Goal: Transaction & Acquisition: Purchase product/service

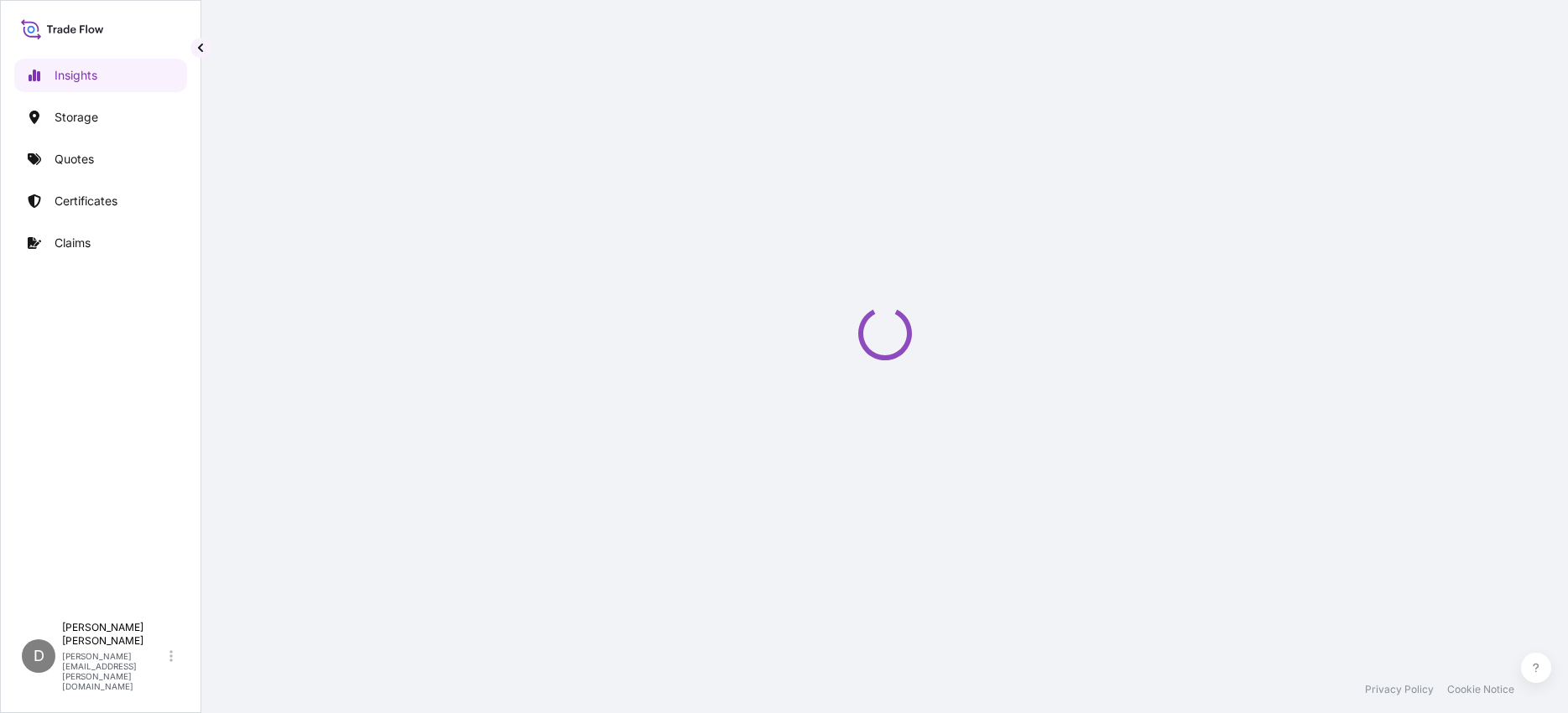
select select "2025"
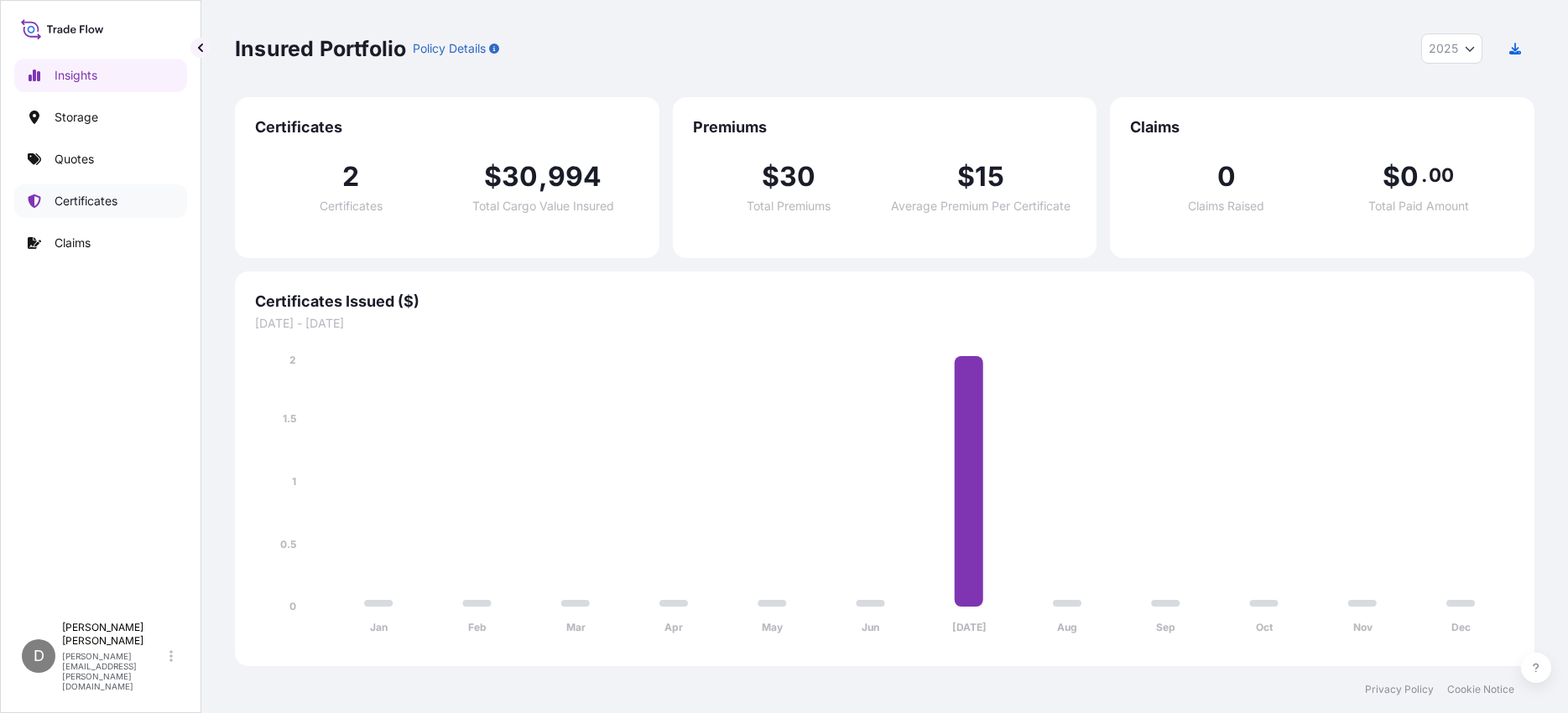
click at [99, 197] on p "Certificates" at bounding box center [86, 202] width 63 height 17
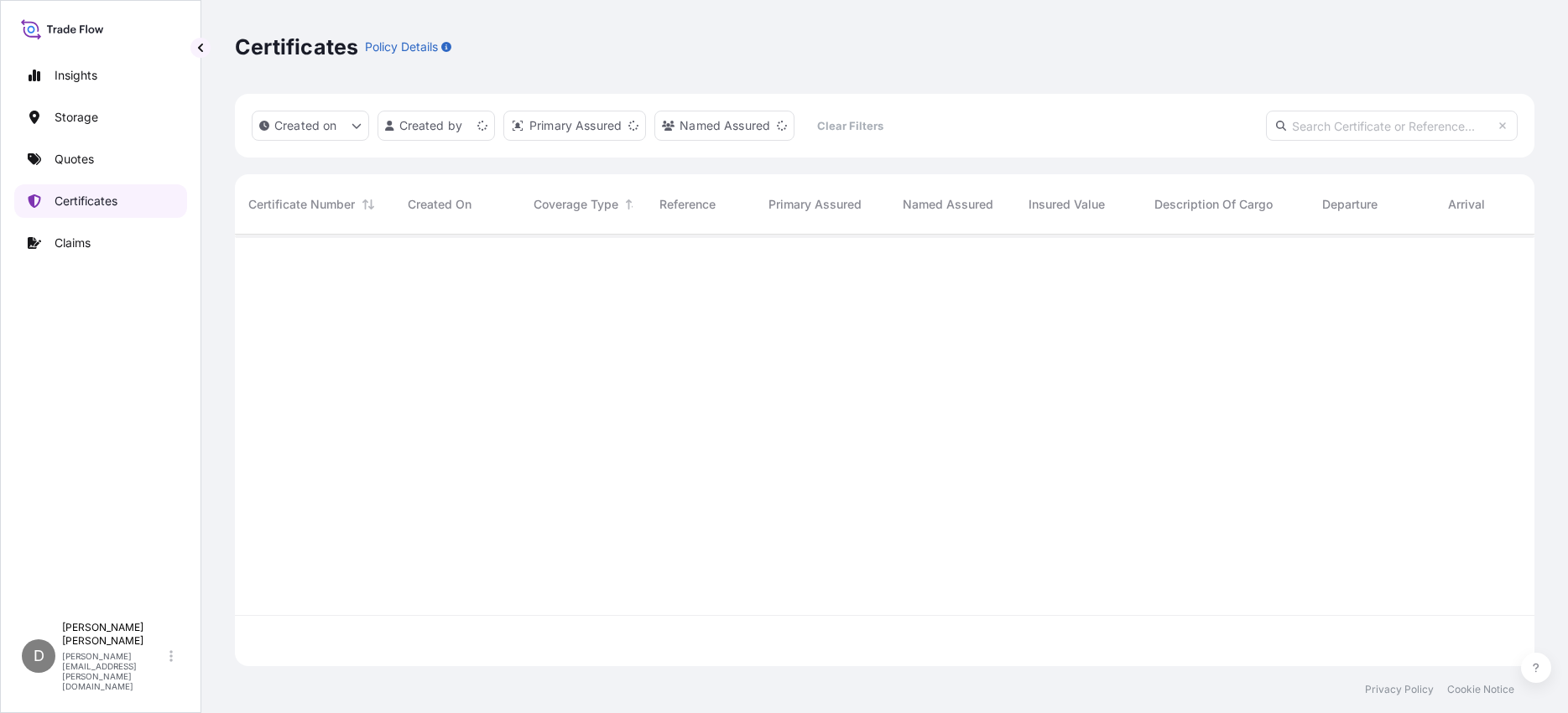
scroll to position [428, 1287]
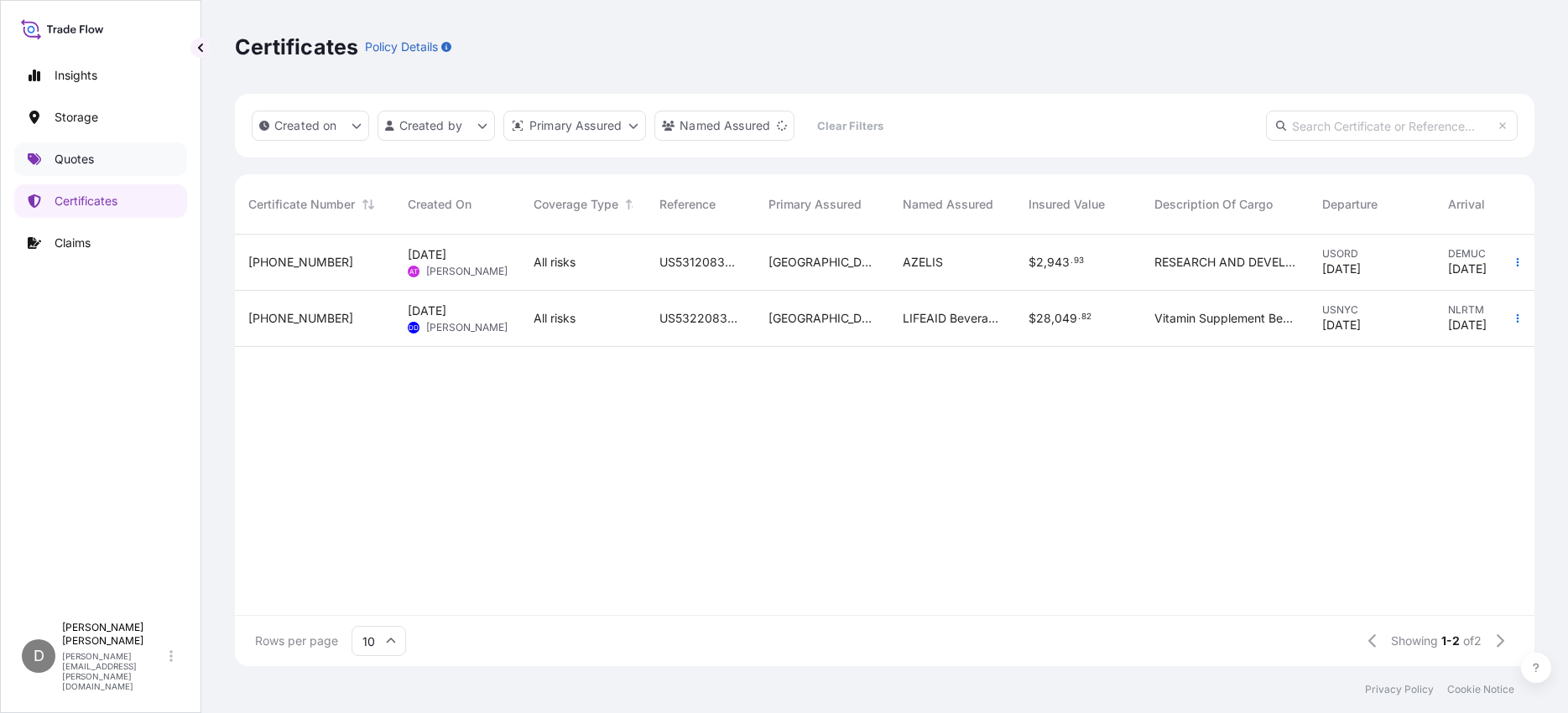
click at [83, 157] on p "Quotes" at bounding box center [74, 160] width 39 height 17
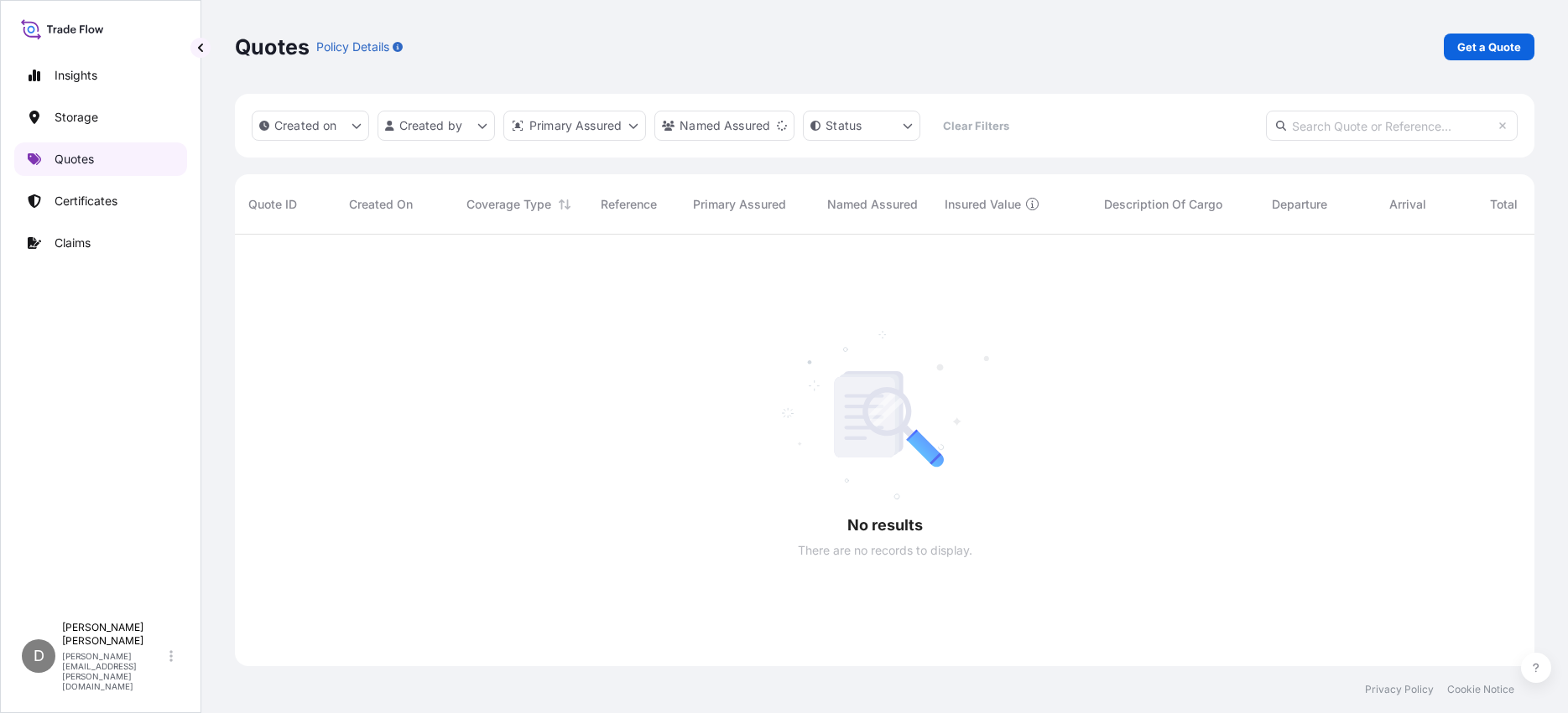
scroll to position [480, 1287]
click at [1508, 56] on link "Get a Quote" at bounding box center [1489, 46] width 91 height 27
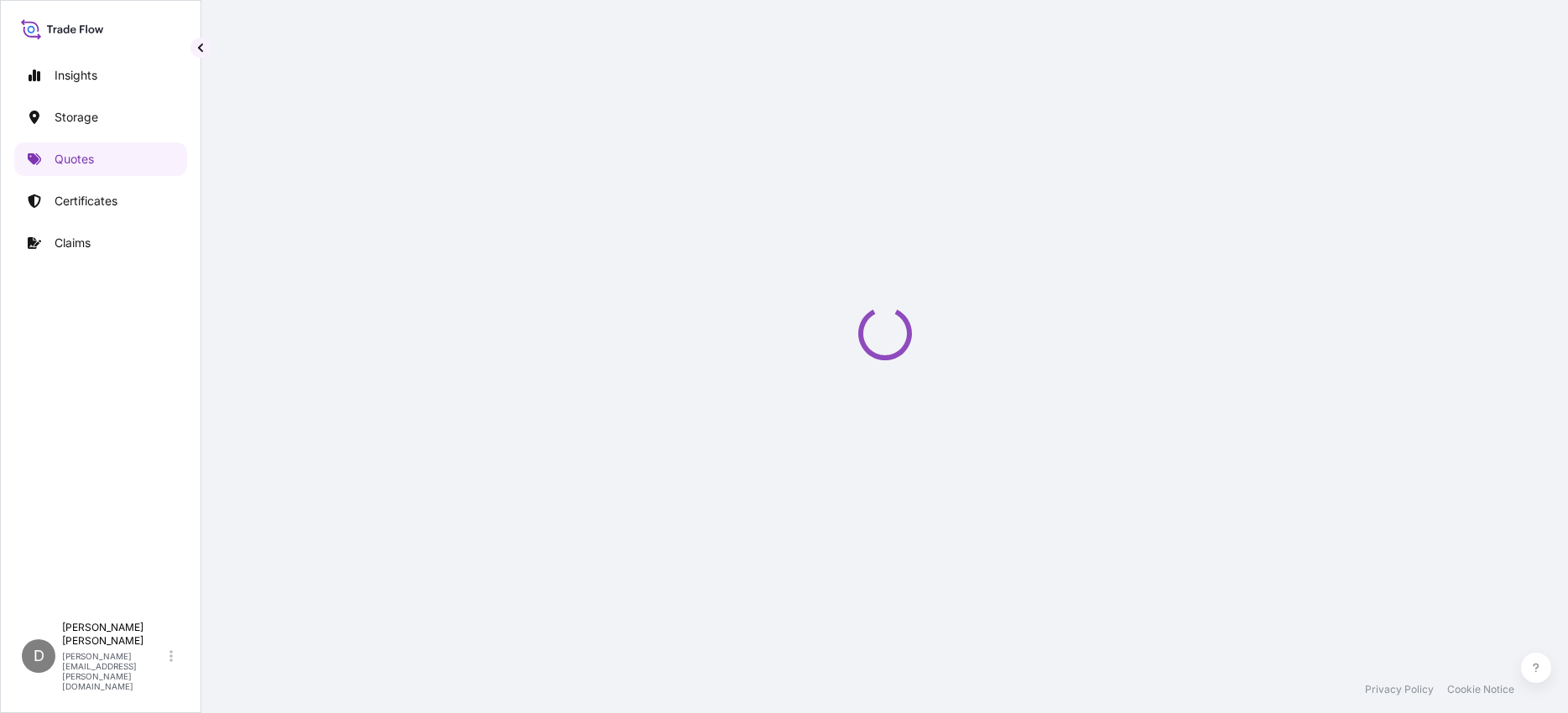
select select "Water"
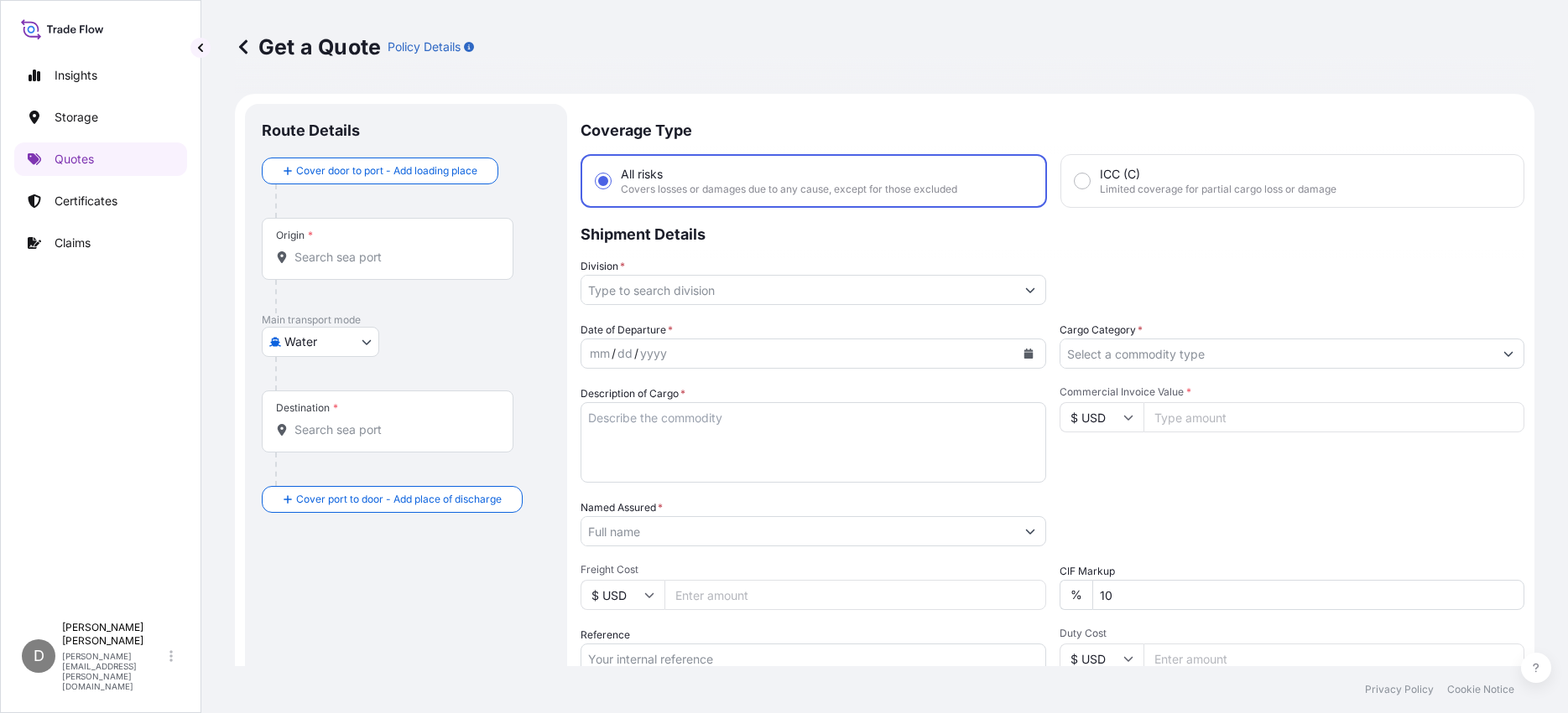
scroll to position [27, 0]
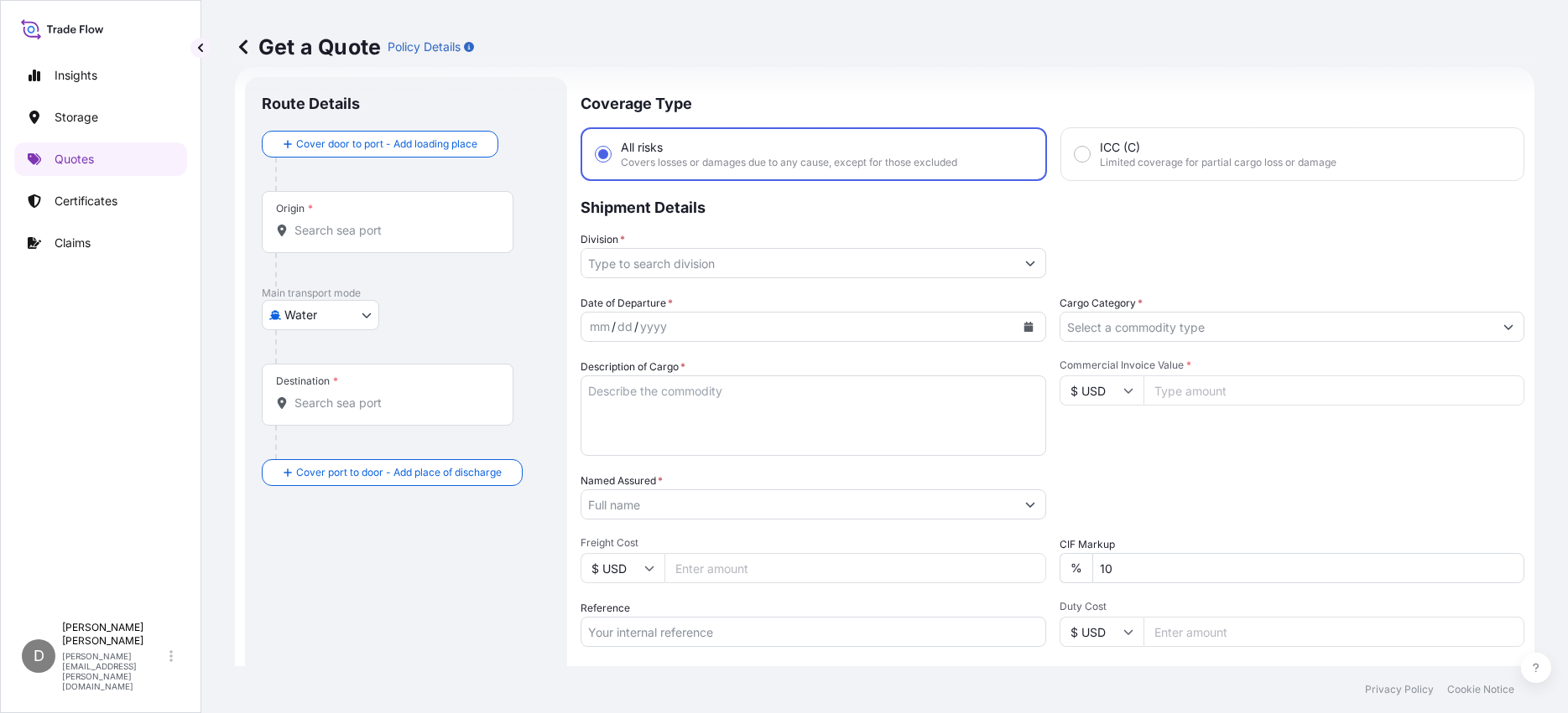
click at [715, 271] on input "Division *" at bounding box center [798, 262] width 434 height 30
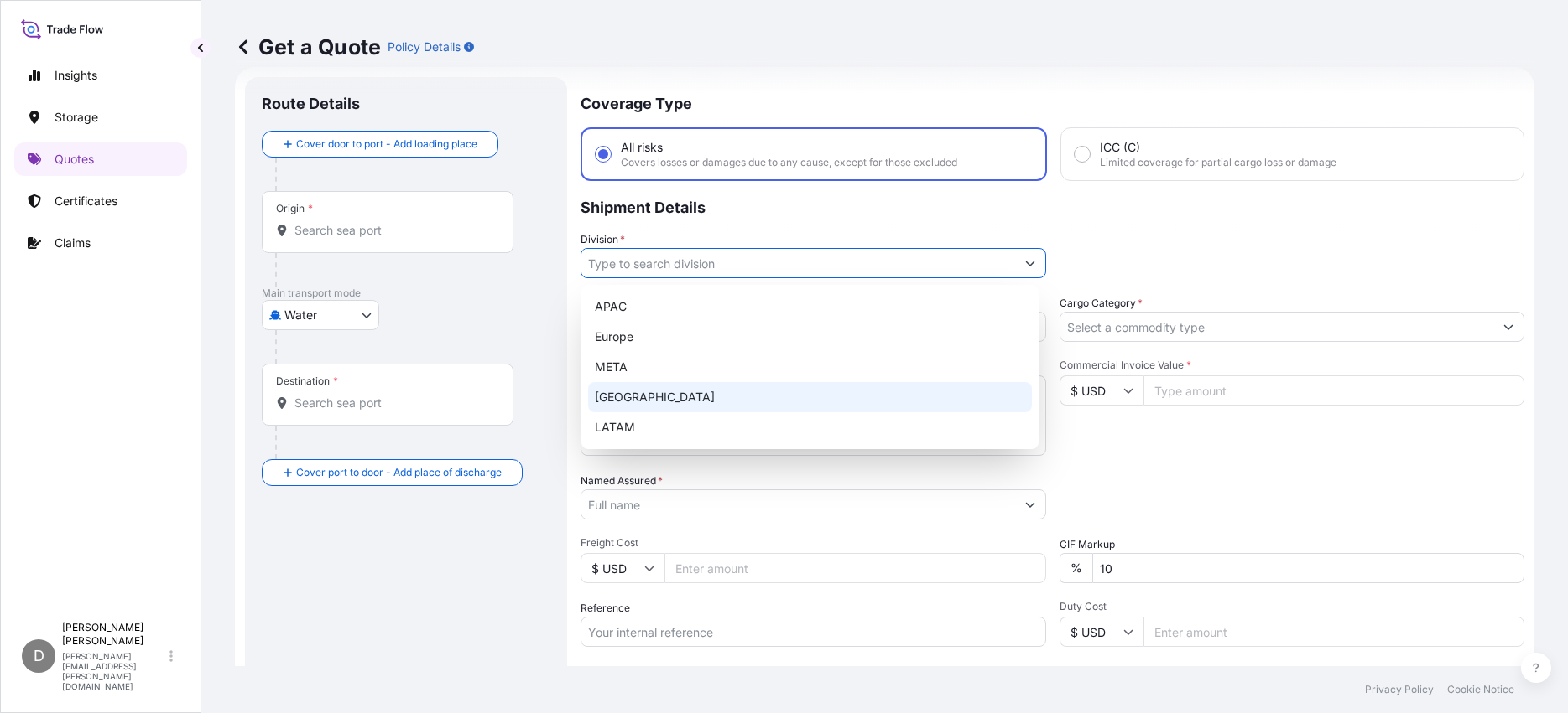
click at [658, 393] on div "[GEOGRAPHIC_DATA]" at bounding box center [809, 397] width 444 height 30
type input "[GEOGRAPHIC_DATA]"
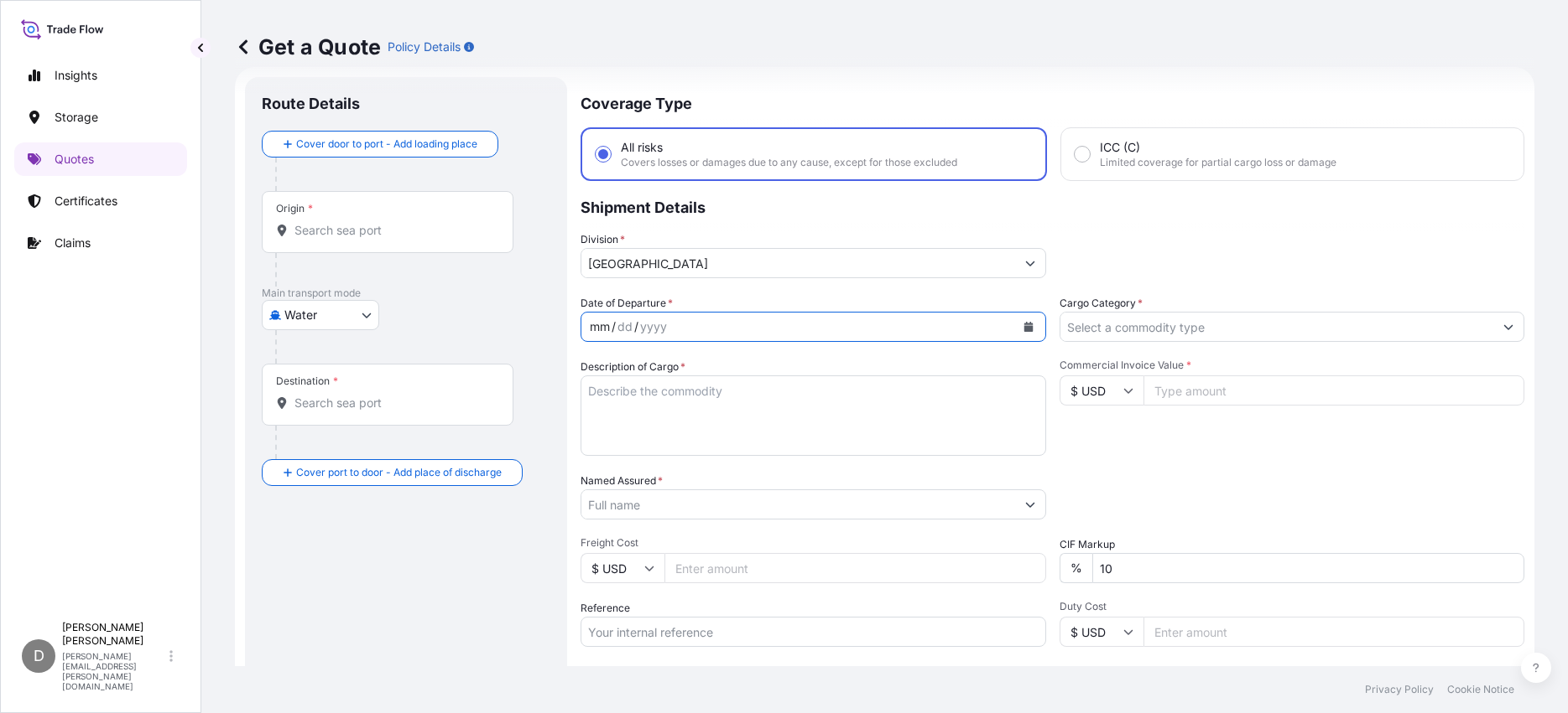
click at [792, 325] on div "mm / dd / yyyy" at bounding box center [798, 327] width 434 height 30
click at [779, 330] on div "mm / dd / yyyy" at bounding box center [798, 327] width 434 height 30
click at [1023, 324] on icon "Calendar" at bounding box center [1027, 327] width 9 height 10
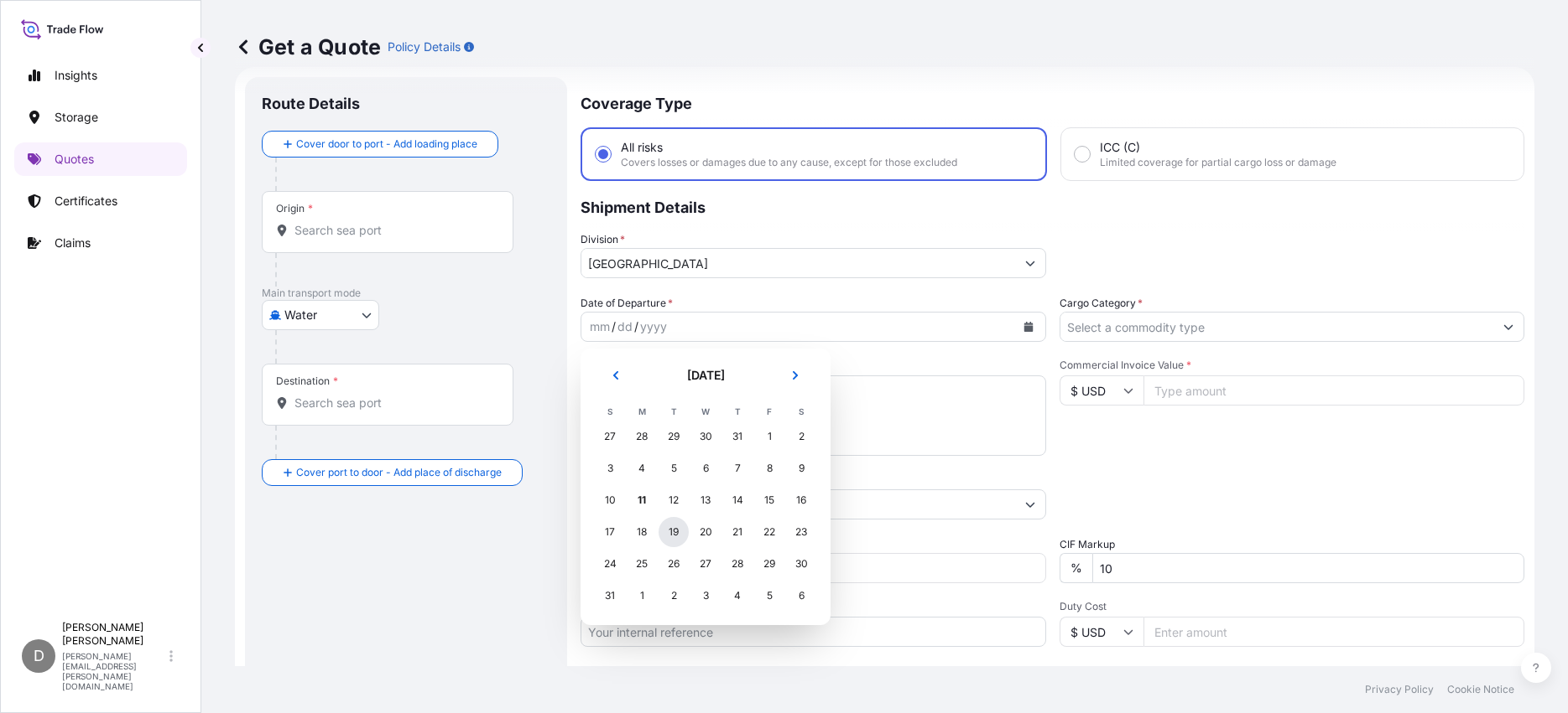
click at [678, 536] on div "19" at bounding box center [673, 532] width 30 height 30
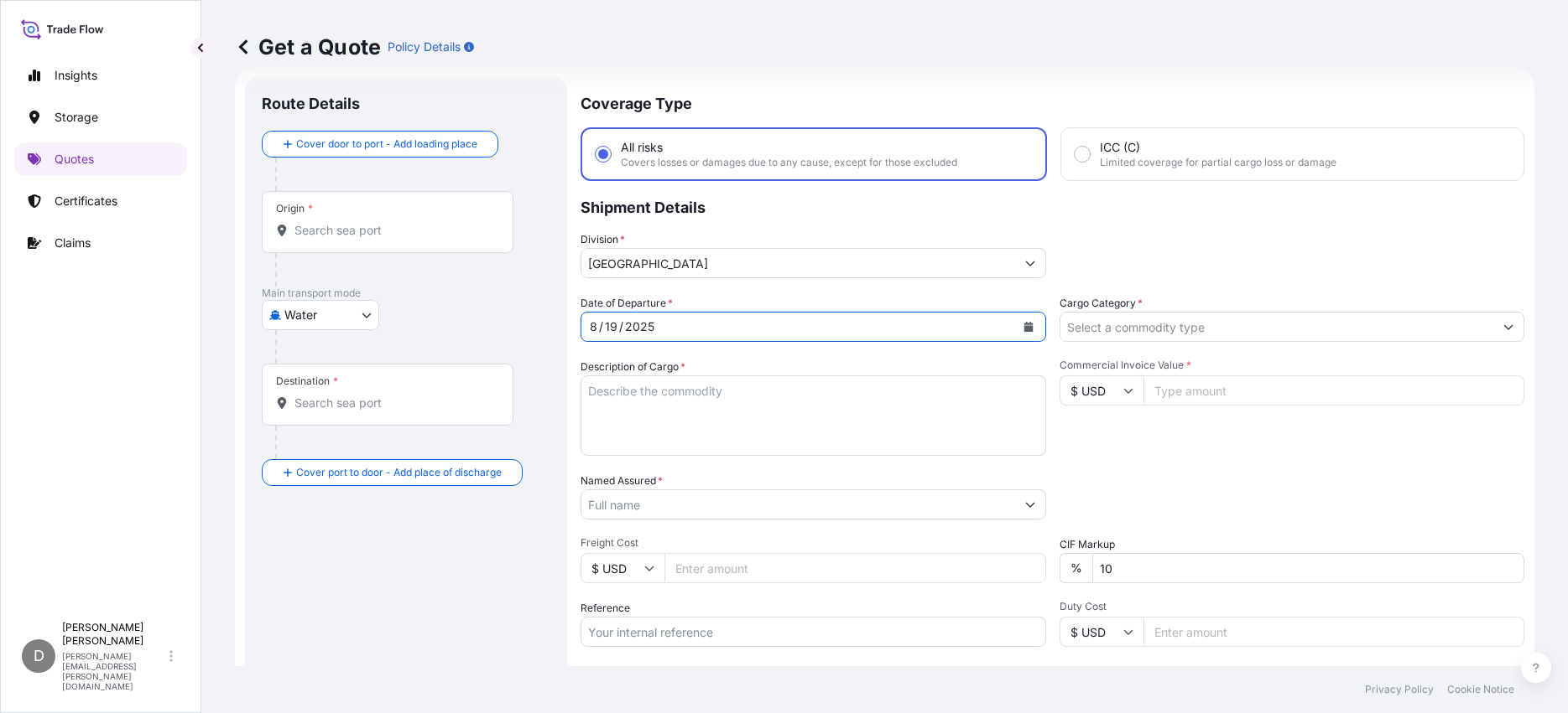
click at [1127, 323] on input "Cargo Category *" at bounding box center [1276, 327] width 434 height 30
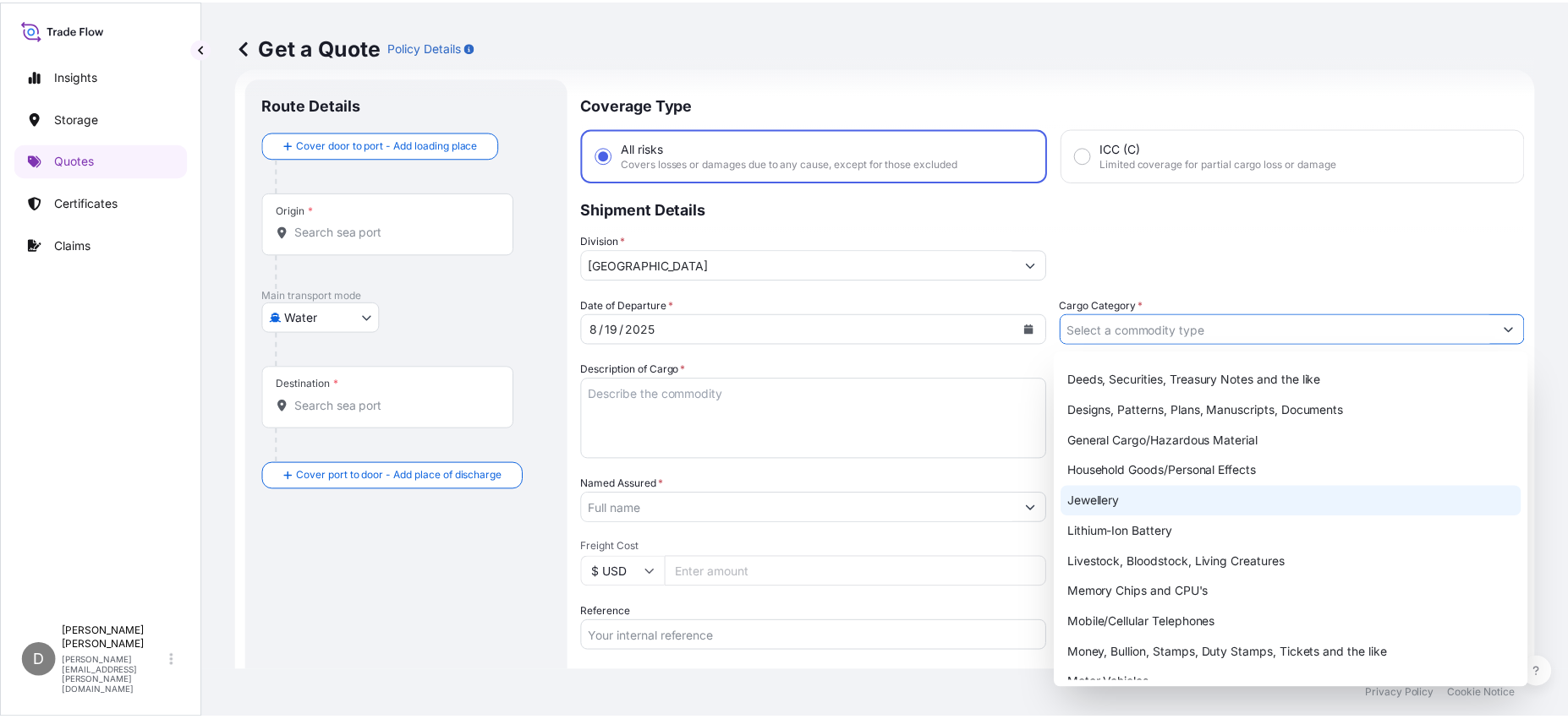
scroll to position [30, 0]
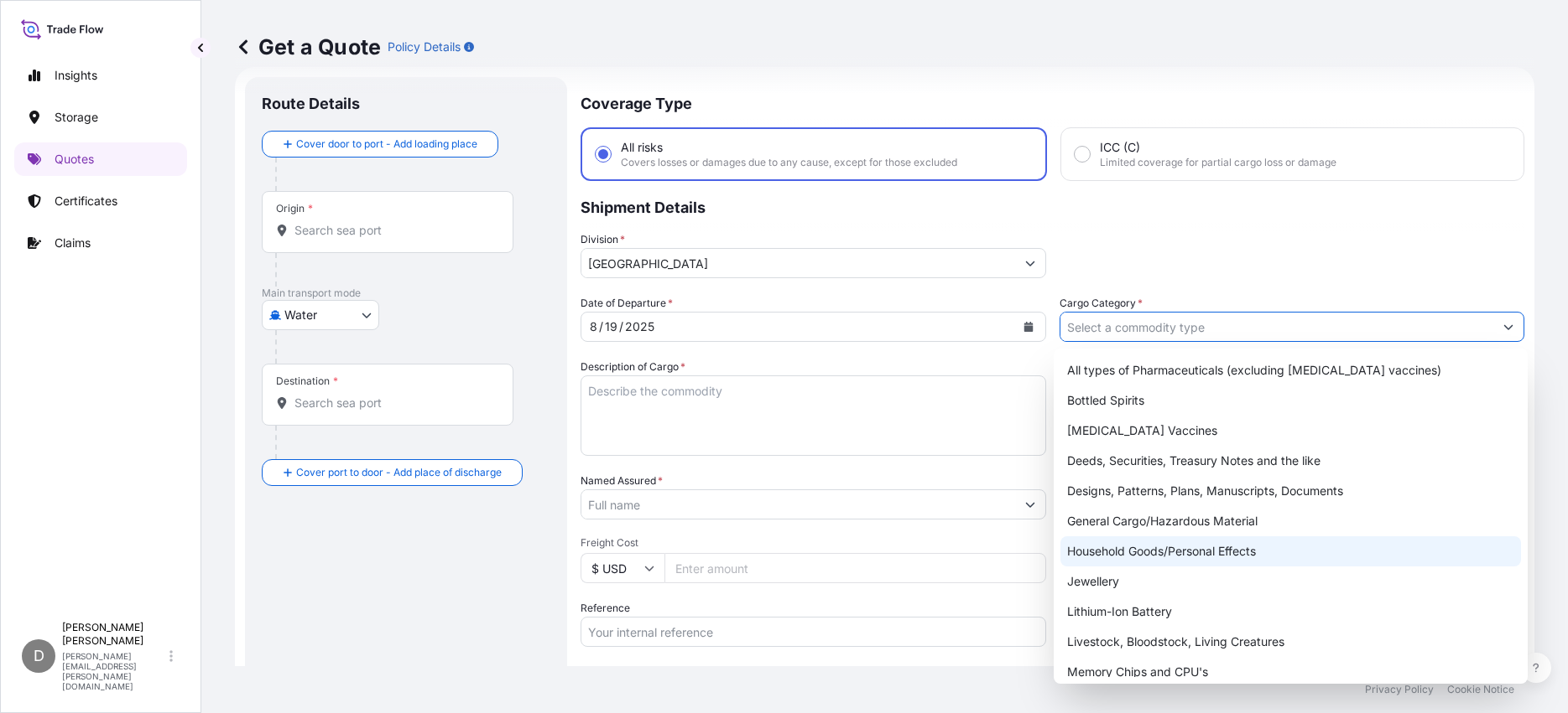
click at [1242, 547] on div "Household Goods/Personal Effects" at bounding box center [1290, 551] width 460 height 30
type input "Household Goods/Personal Effects"
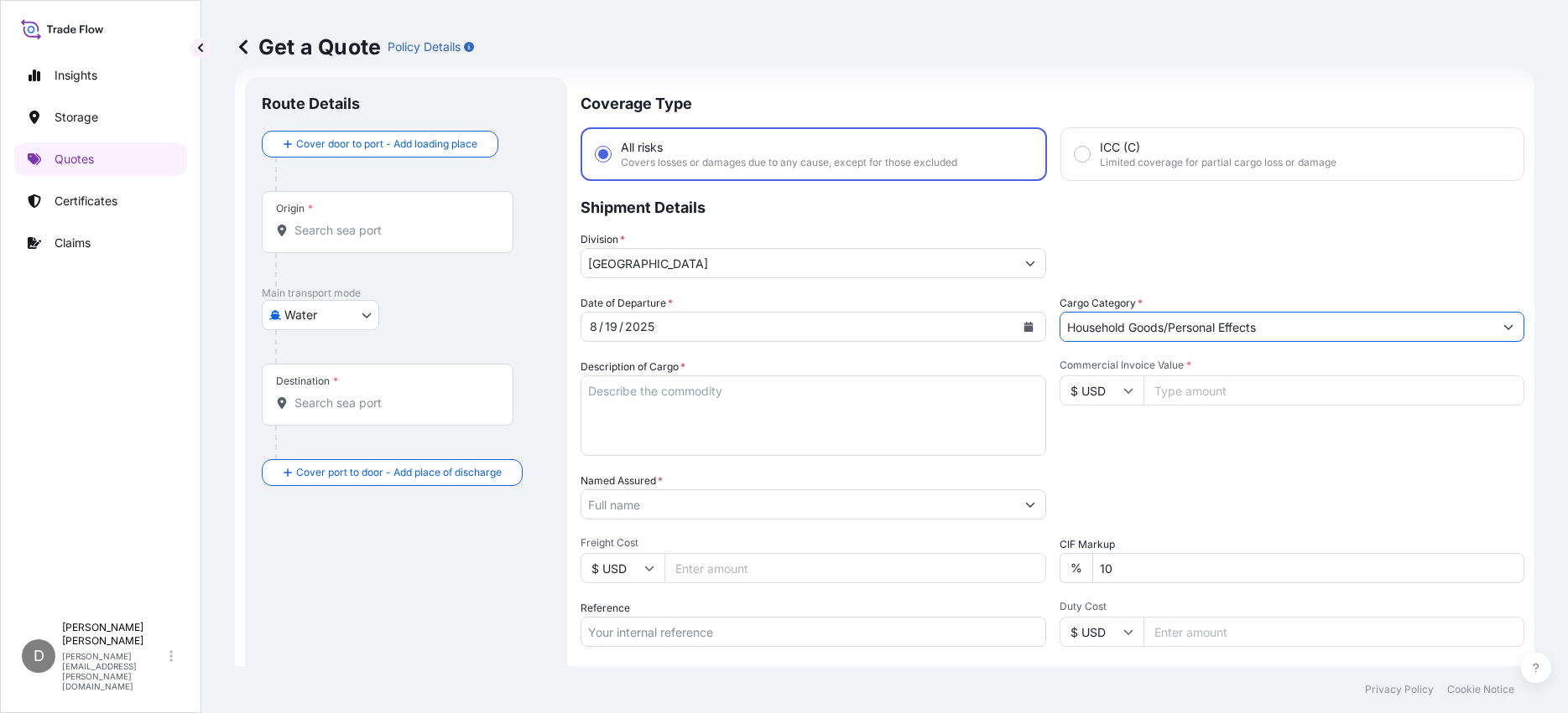
click at [1464, 326] on input "Household Goods/Personal Effects" at bounding box center [1276, 327] width 434 height 30
click at [1512, 339] on form "Route Details Cover door to port - Add loading place Place of loading Road / In…" at bounding box center [885, 456] width 1299 height 779
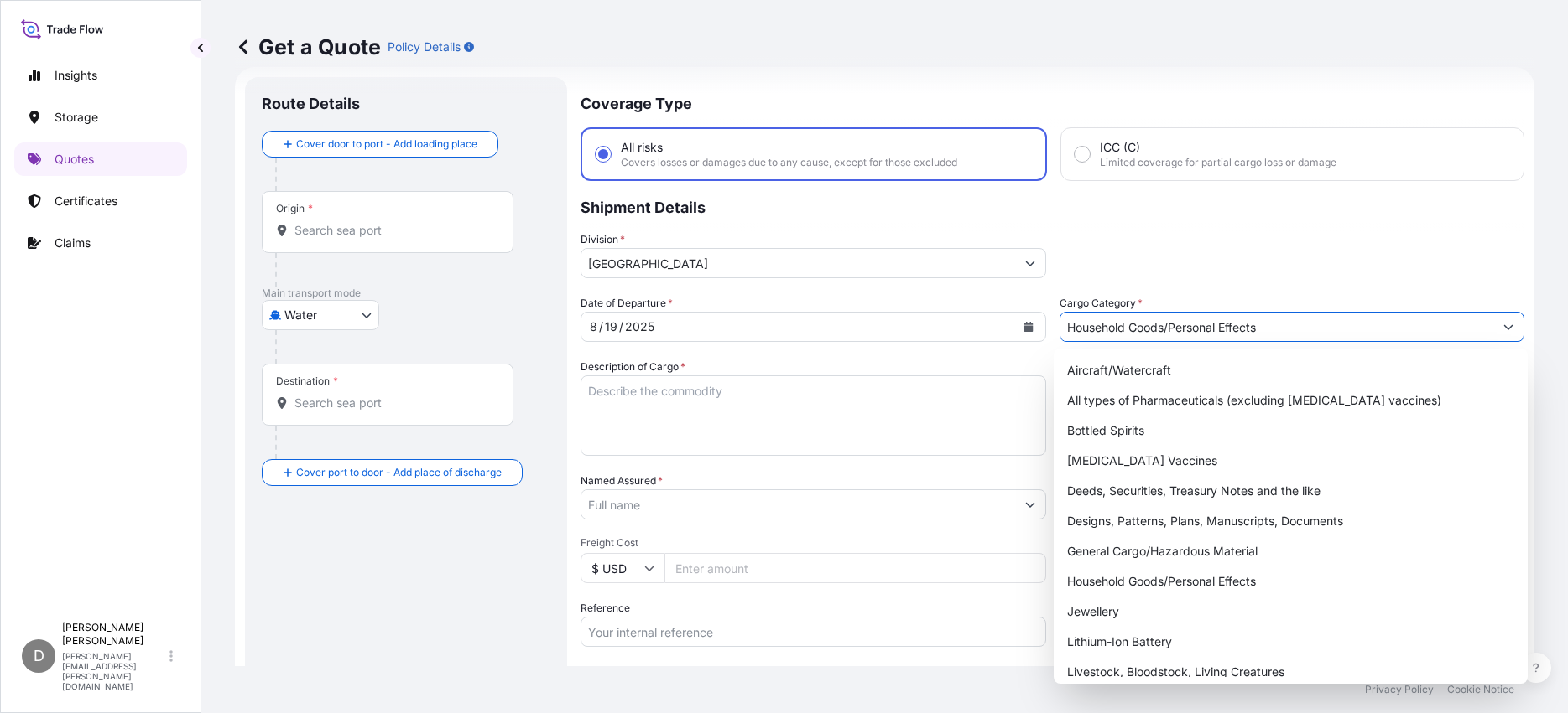
click at [1499, 332] on button "Show suggestions" at bounding box center [1507, 327] width 30 height 30
click at [1178, 579] on div "Household Goods/Personal Effects" at bounding box center [1290, 581] width 460 height 30
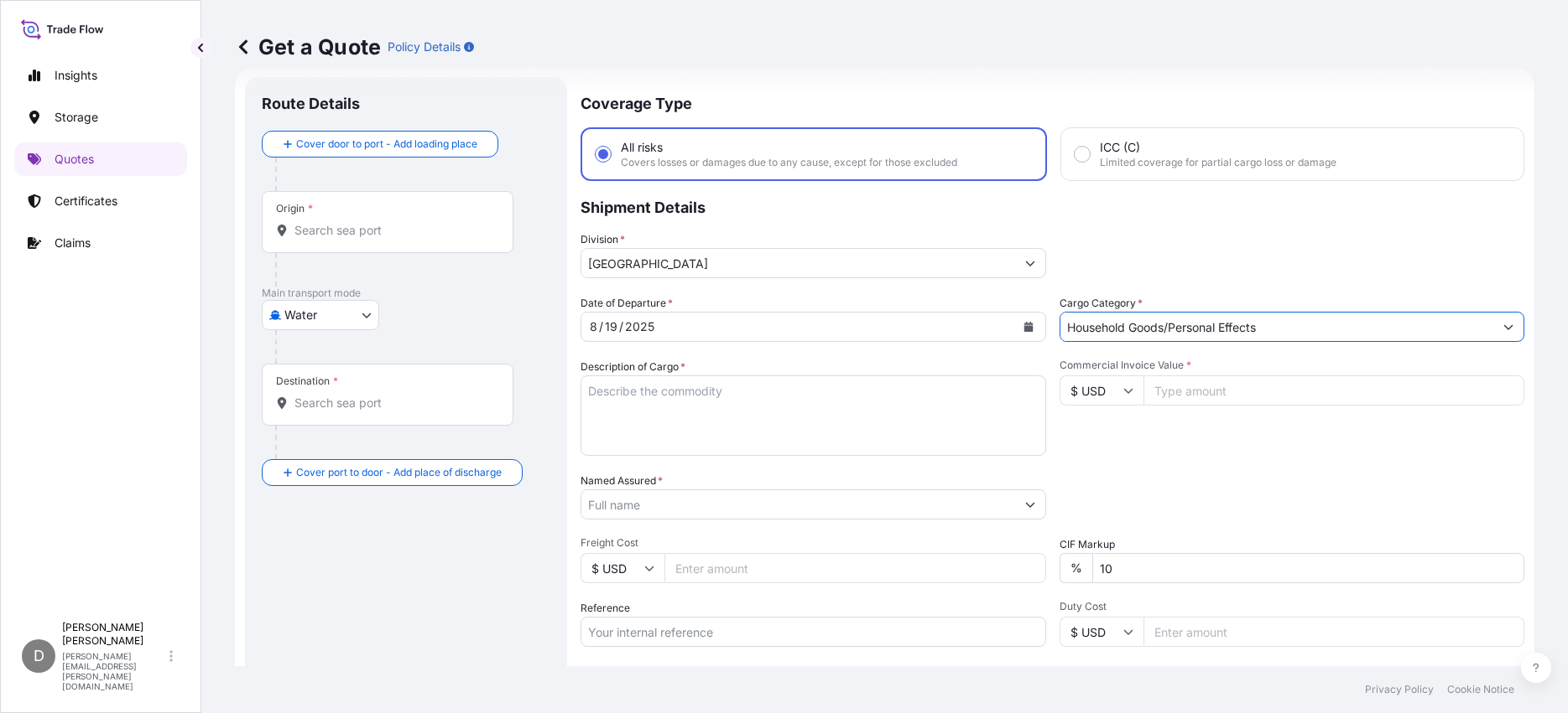
click at [818, 398] on textarea "Description of Cargo *" at bounding box center [814, 415] width 465 height 80
type textarea "Vitamin/supplement beverage"
type input "21965.00"
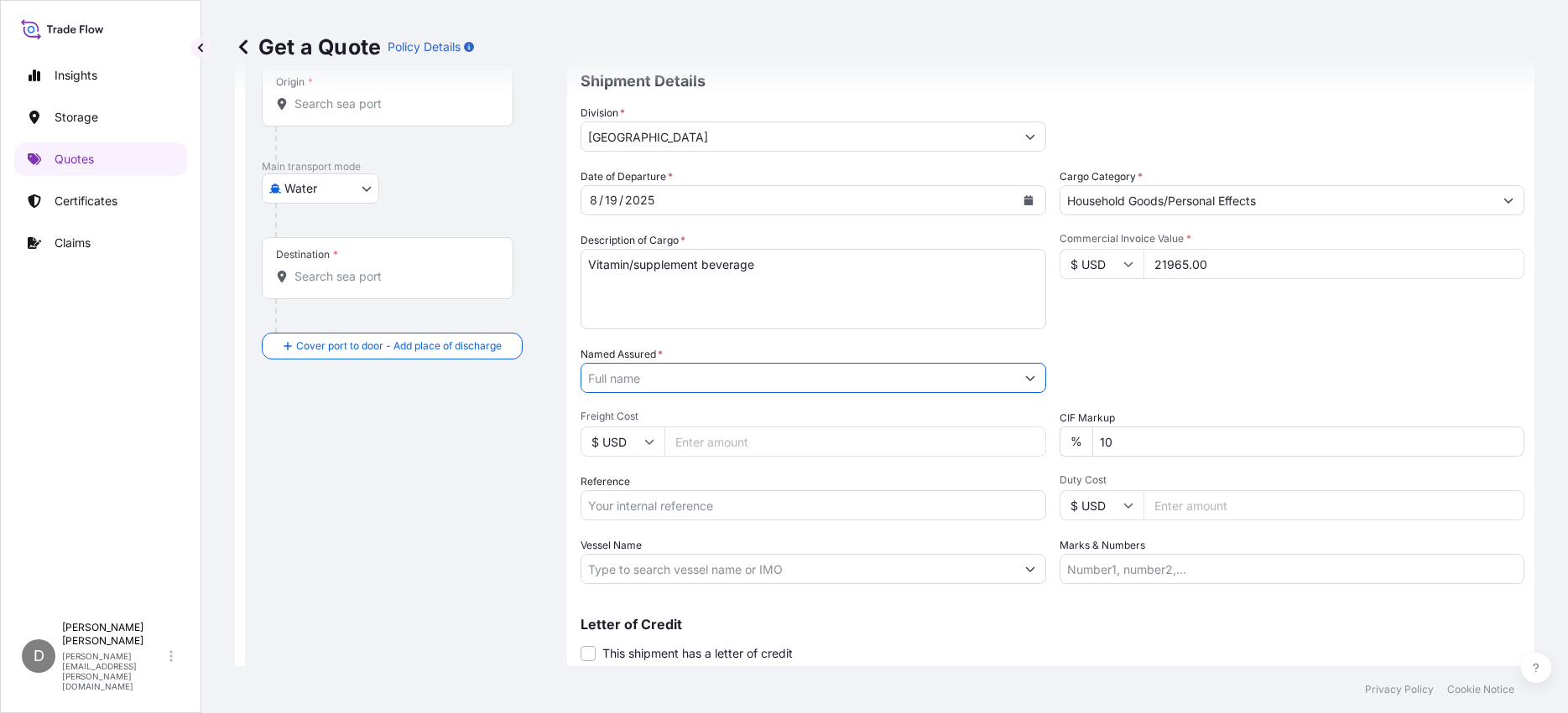
scroll to position [194, 0]
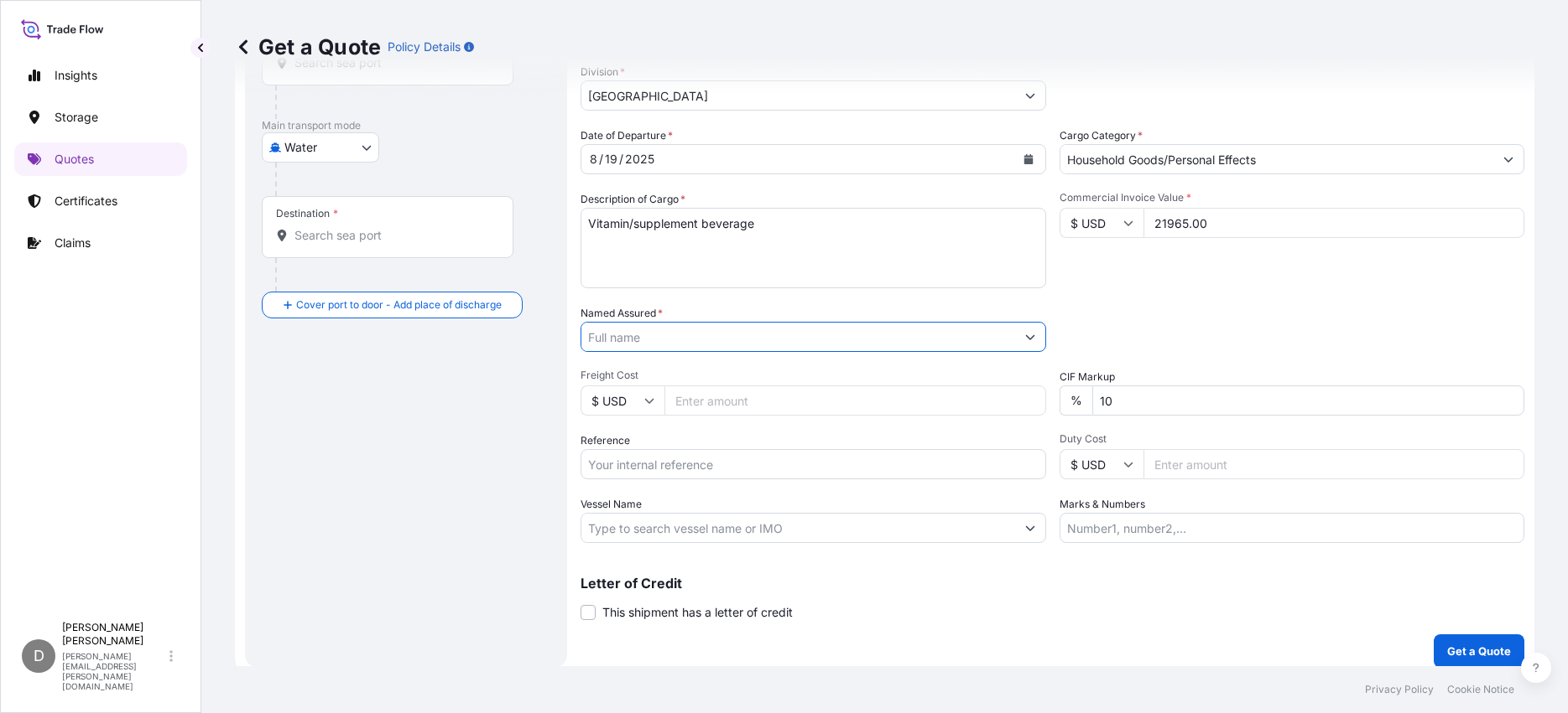
click at [860, 333] on input "Named Assured *" at bounding box center [798, 337] width 434 height 30
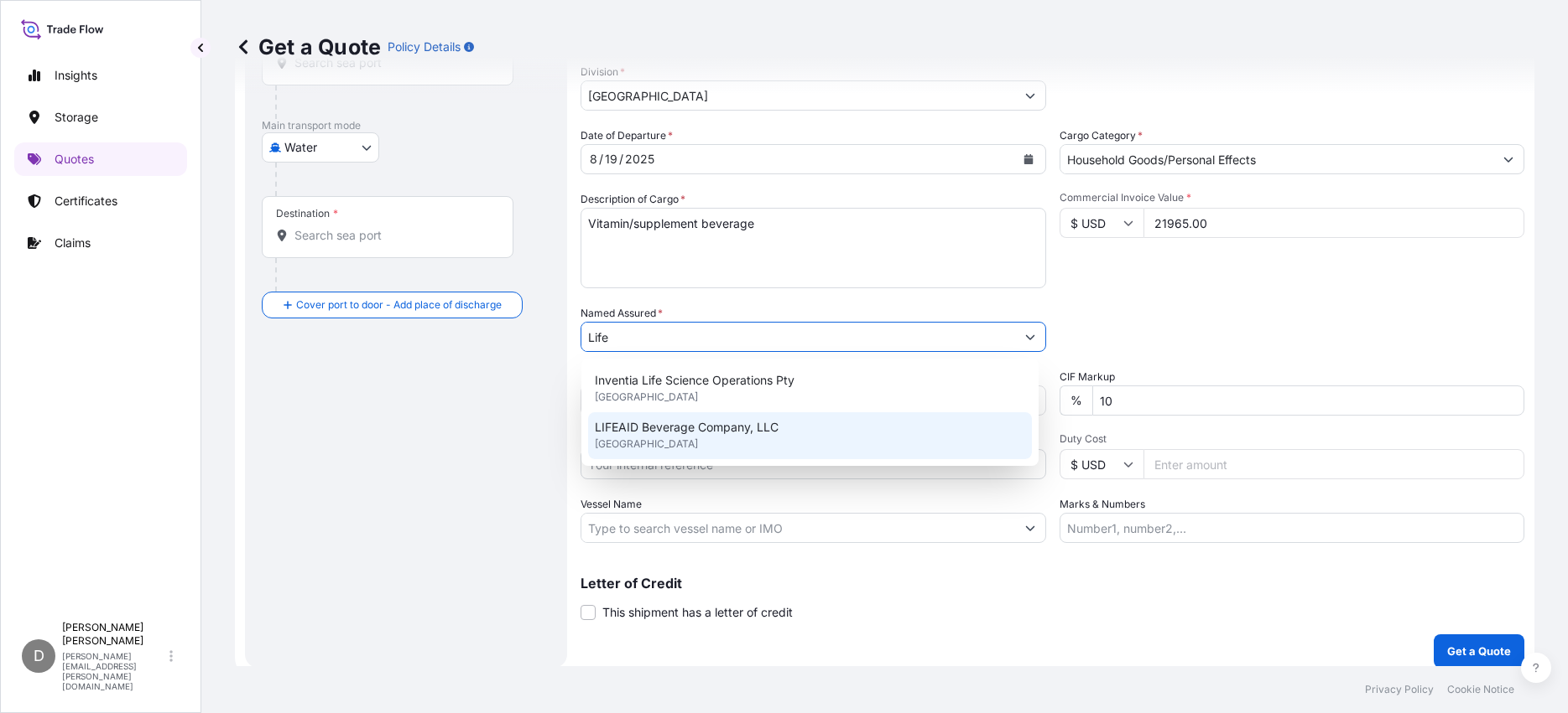
click at [756, 424] on span "LIFEAID Beverage Company, LLC" at bounding box center [686, 427] width 184 height 17
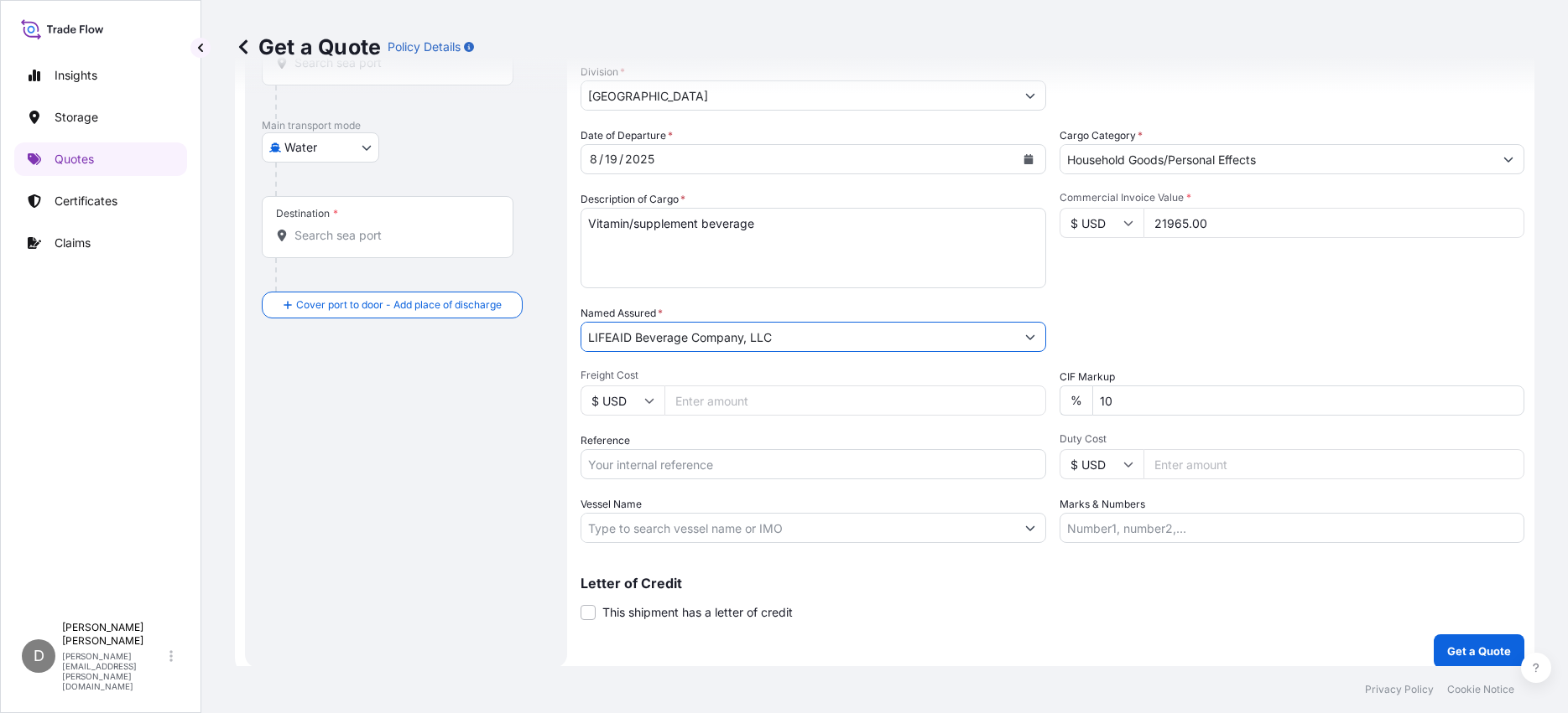
type input "LIFEAID Beverage Company, LLC"
click at [793, 406] on input "Freight Cost" at bounding box center [855, 400] width 382 height 30
click at [785, 400] on input "Freight Cost" at bounding box center [855, 400] width 382 height 30
type input "2678.38"
click at [777, 477] on input "Reference" at bounding box center [814, 464] width 465 height 30
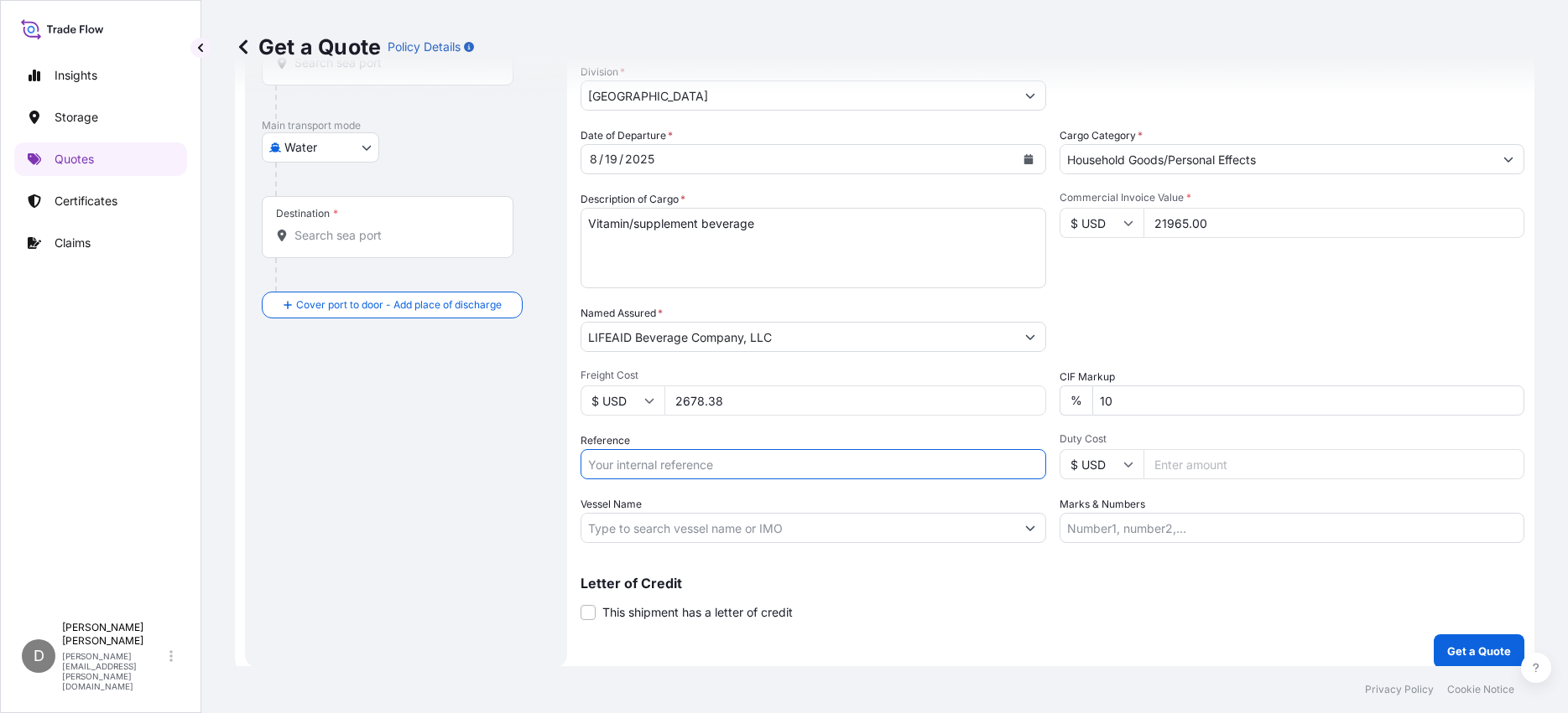
click at [775, 466] on input "Reference" at bounding box center [814, 464] width 465 height 30
click at [760, 468] on input "US53220857330" at bounding box center [814, 464] width 465 height 30
type input "USEU202508 / US53220857330"
drag, startPoint x: 889, startPoint y: 409, endPoint x: 554, endPoint y: 398, distance: 335.2
click at [554, 398] on form "Route Details Cover door to port - Add loading place Place of loading Road / In…" at bounding box center [885, 288] width 1299 height 779
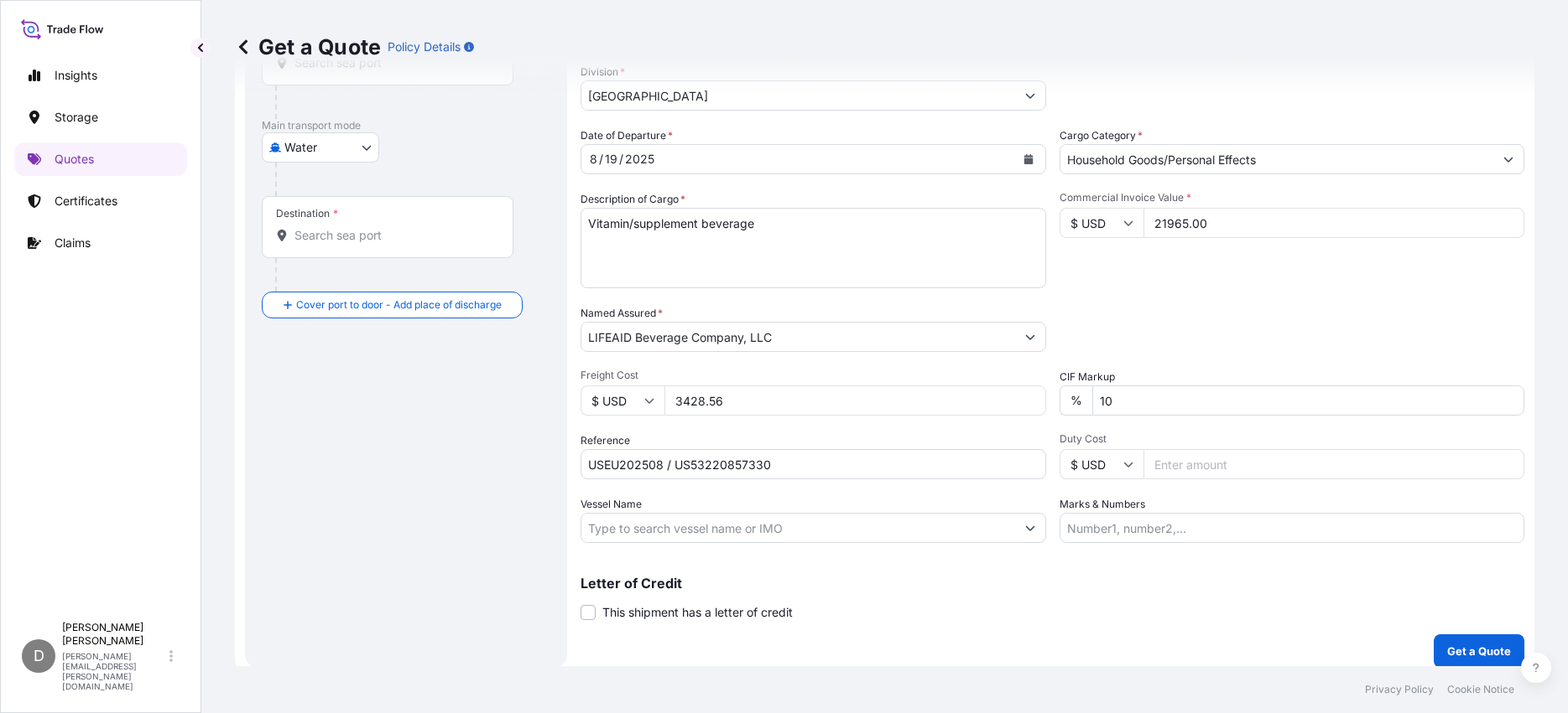
type input "3428.56"
click at [778, 527] on input "Vessel Name" at bounding box center [798, 527] width 434 height 30
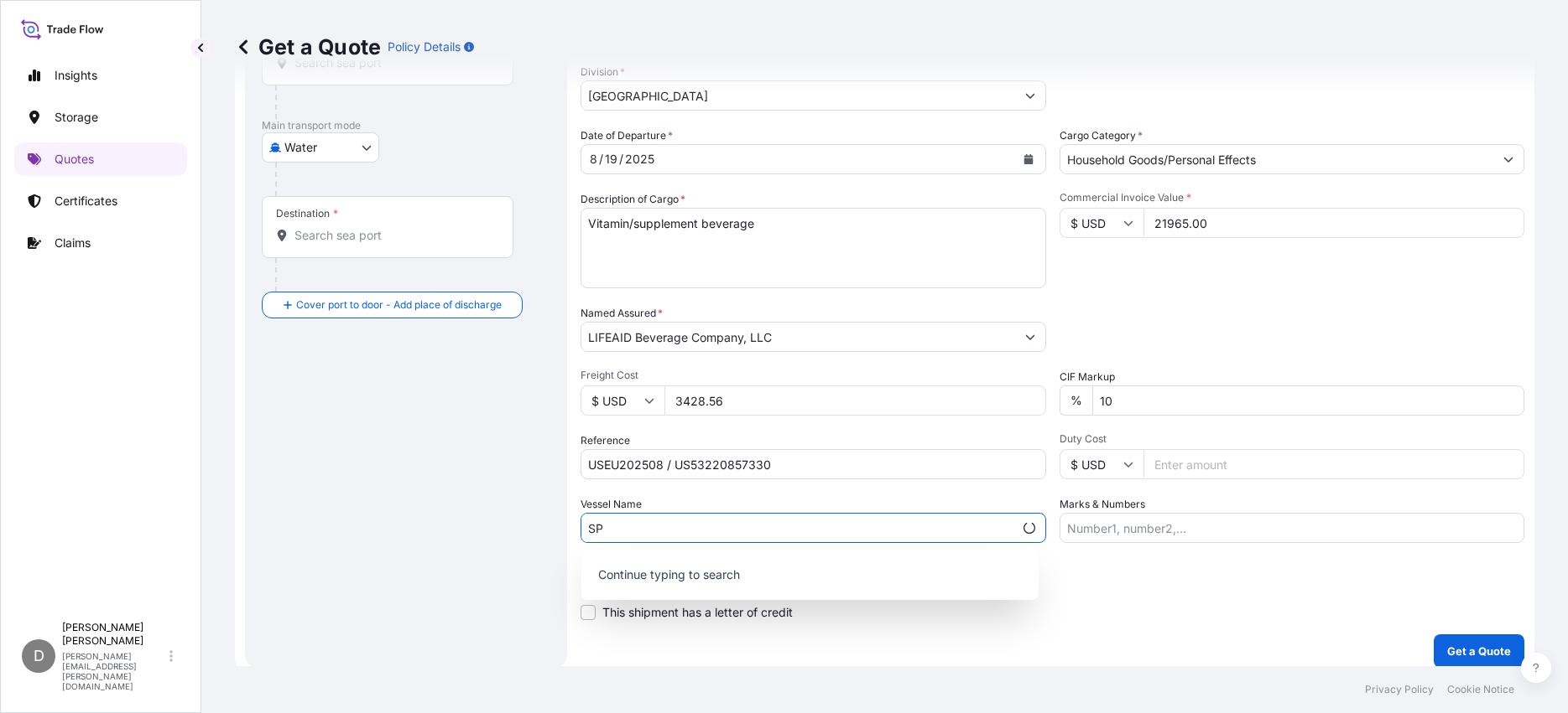
type input "S"
type input "APL Le Harve"
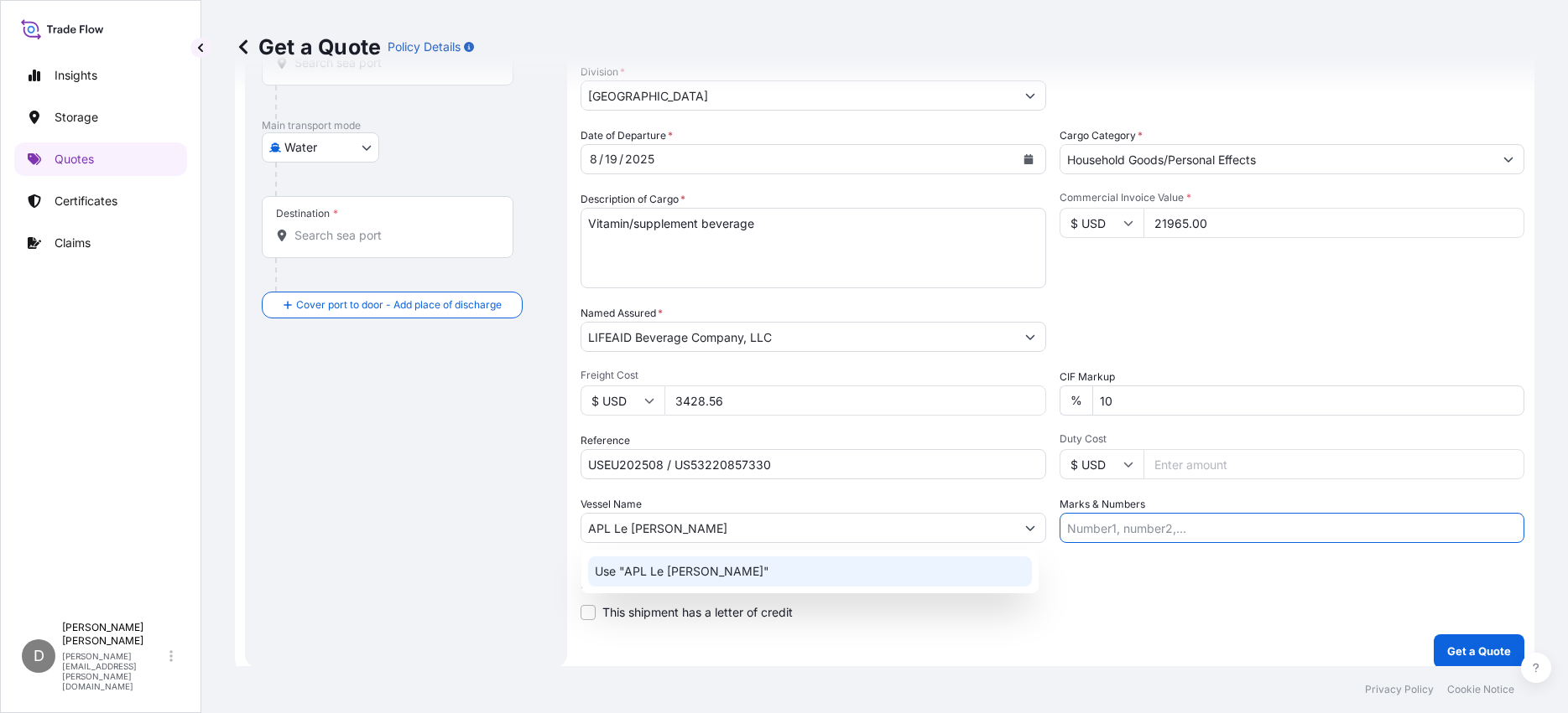
click at [750, 578] on div "Use "APL Le Harve"" at bounding box center [809, 571] width 444 height 30
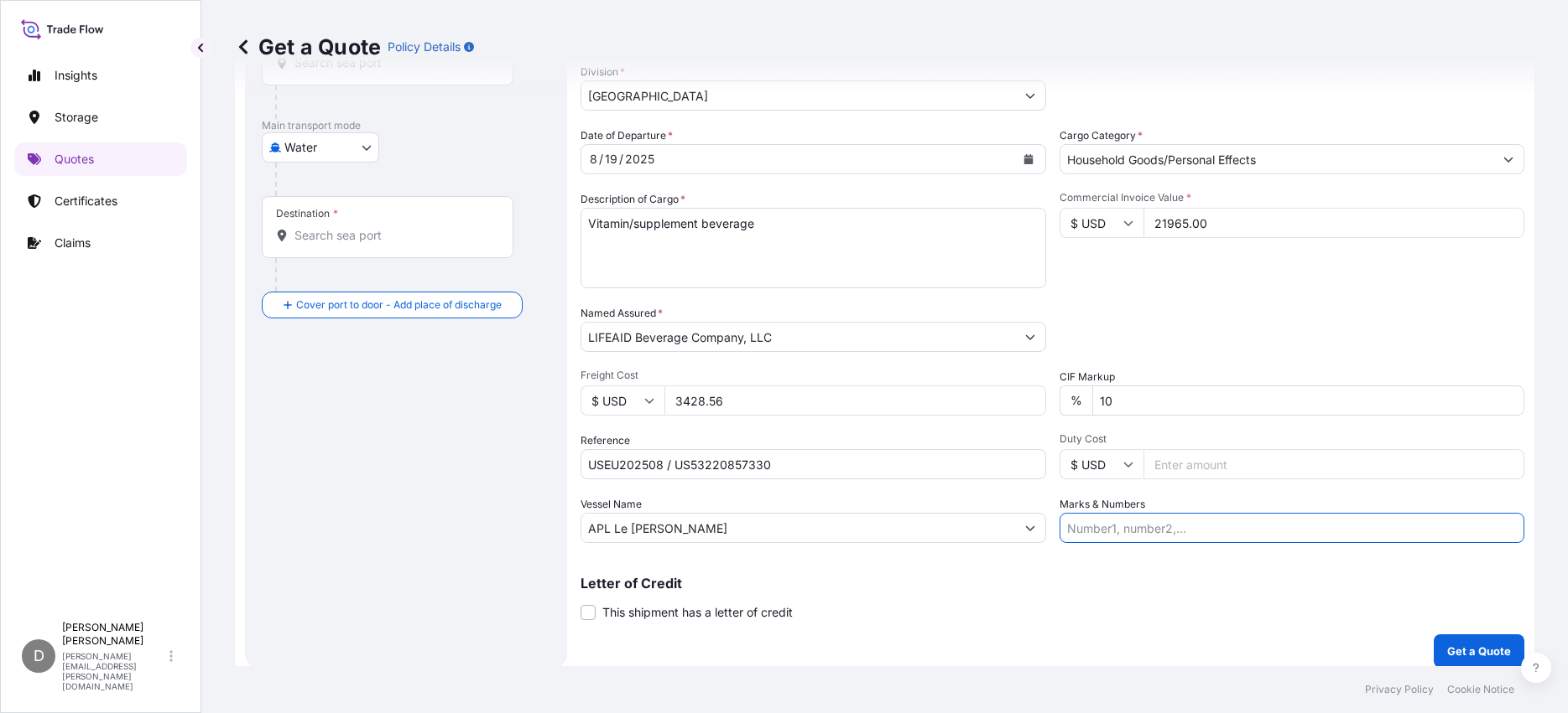
click at [1209, 533] on input "Marks & Numbers" at bounding box center [1292, 527] width 465 height 30
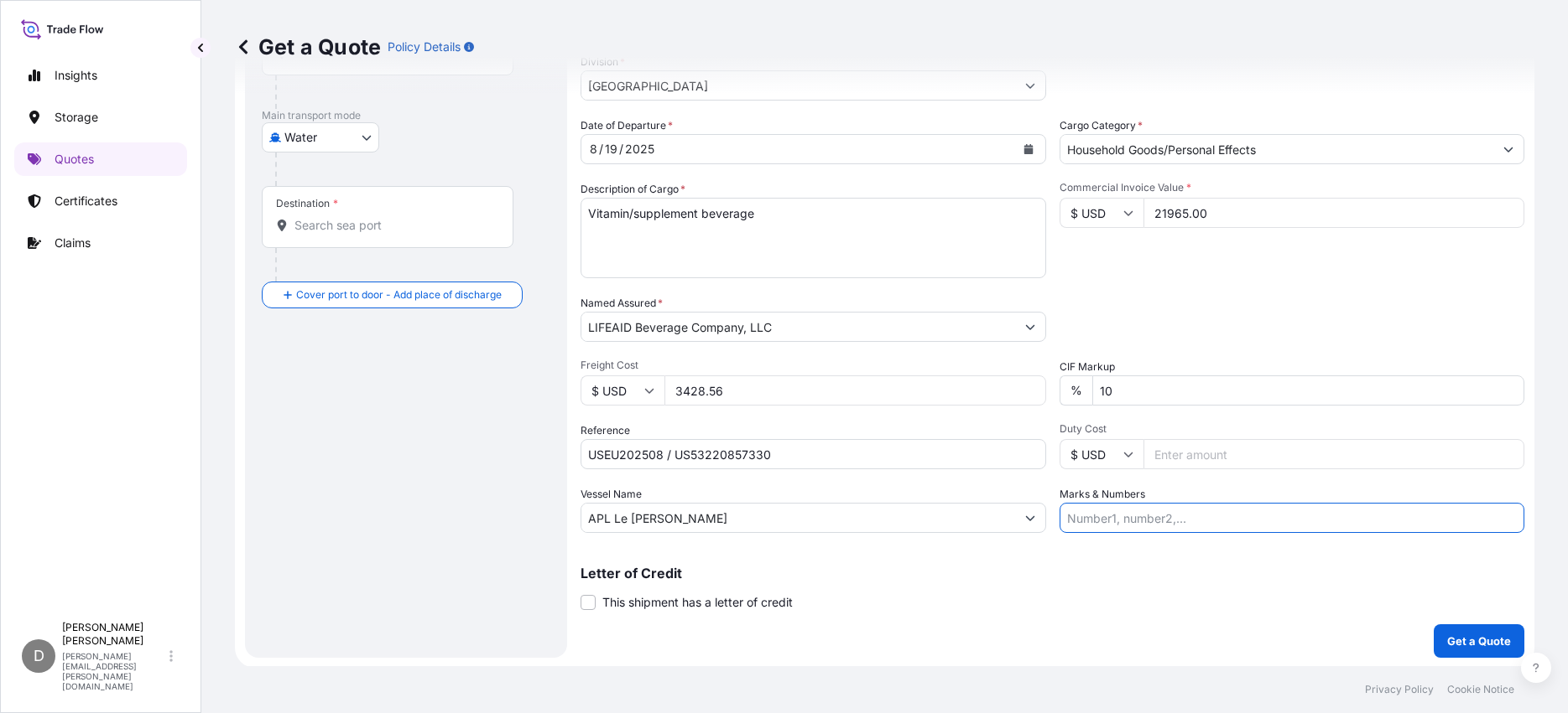
scroll to position [206, 0]
click at [597, 609] on label "This shipment has a letter of credit" at bounding box center [687, 600] width 212 height 18
click at [581, 592] on input "This shipment has a letter of credit" at bounding box center [581, 592] width 0 height 0
click at [583, 604] on span at bounding box center [589, 601] width 15 height 15
click at [581, 592] on input "This shipment has a letter of credit" at bounding box center [581, 592] width 0 height 0
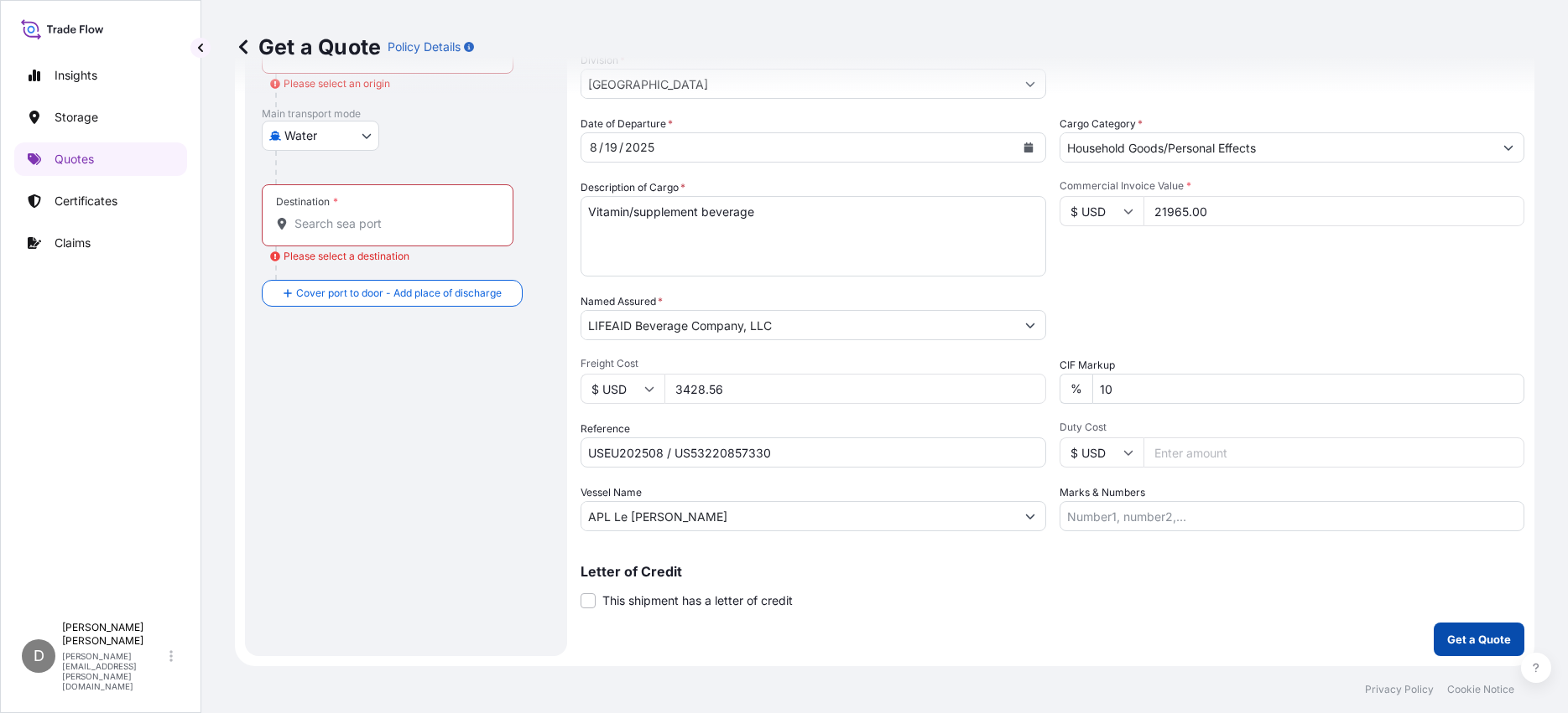
click at [1484, 648] on button "Get a Quote" at bounding box center [1479, 639] width 91 height 33
click at [1453, 640] on p "Get a Quote" at bounding box center [1479, 639] width 64 height 17
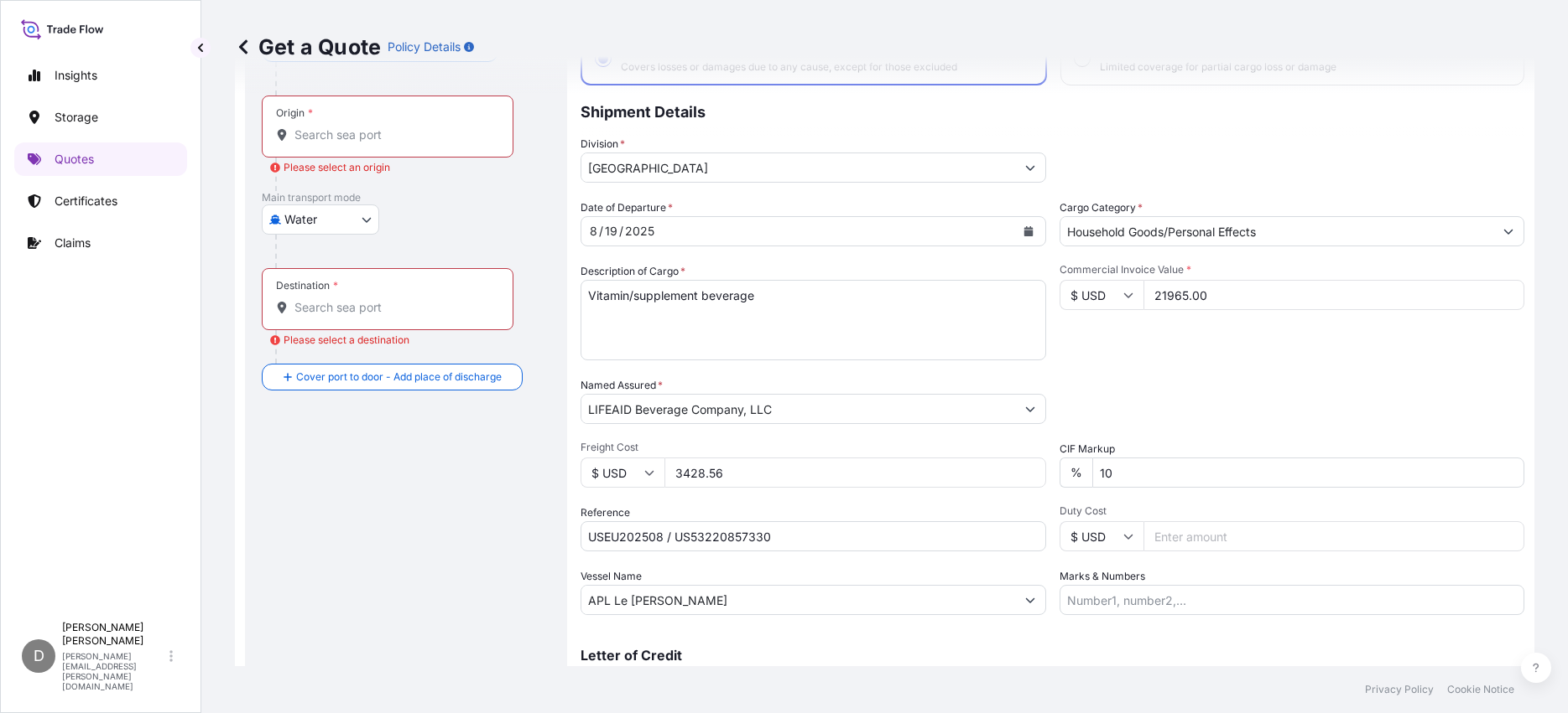
scroll to position [0, 0]
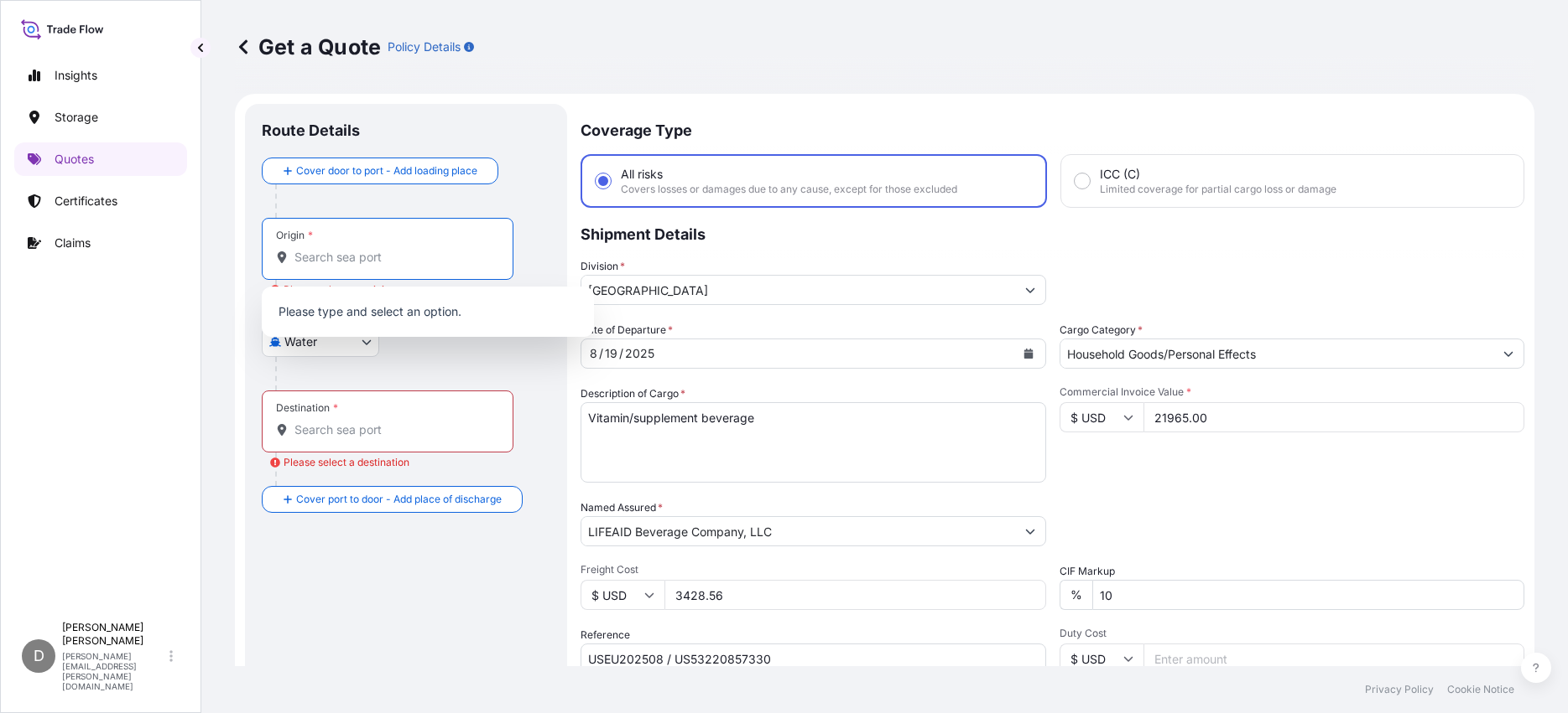
click at [391, 267] on div "Origin *" at bounding box center [388, 249] width 251 height 62
click at [391, 266] on input "Origin * Please select an origin" at bounding box center [393, 257] width 198 height 17
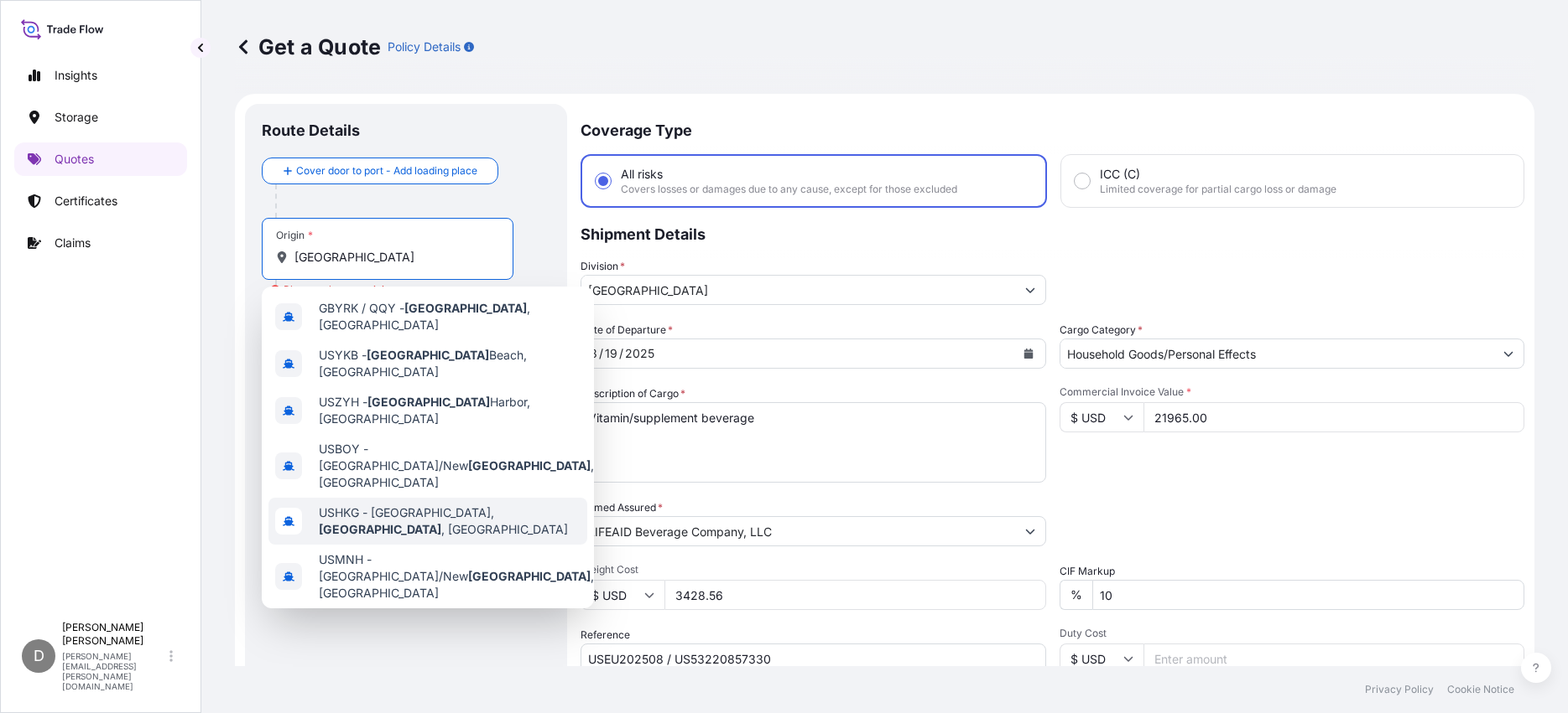
scroll to position [74, 0]
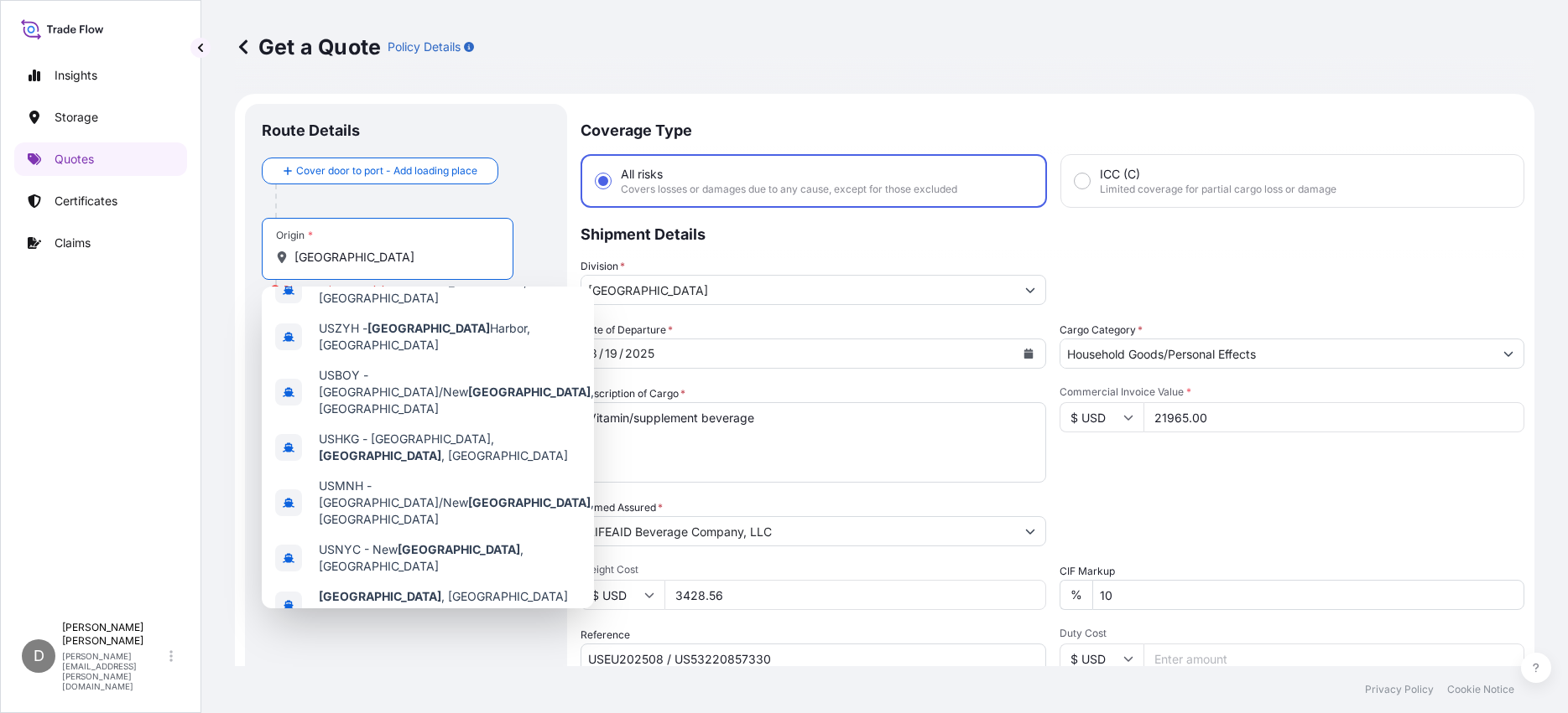
click at [382, 669] on span "Any port in this location" at bounding box center [450, 678] width 262 height 17
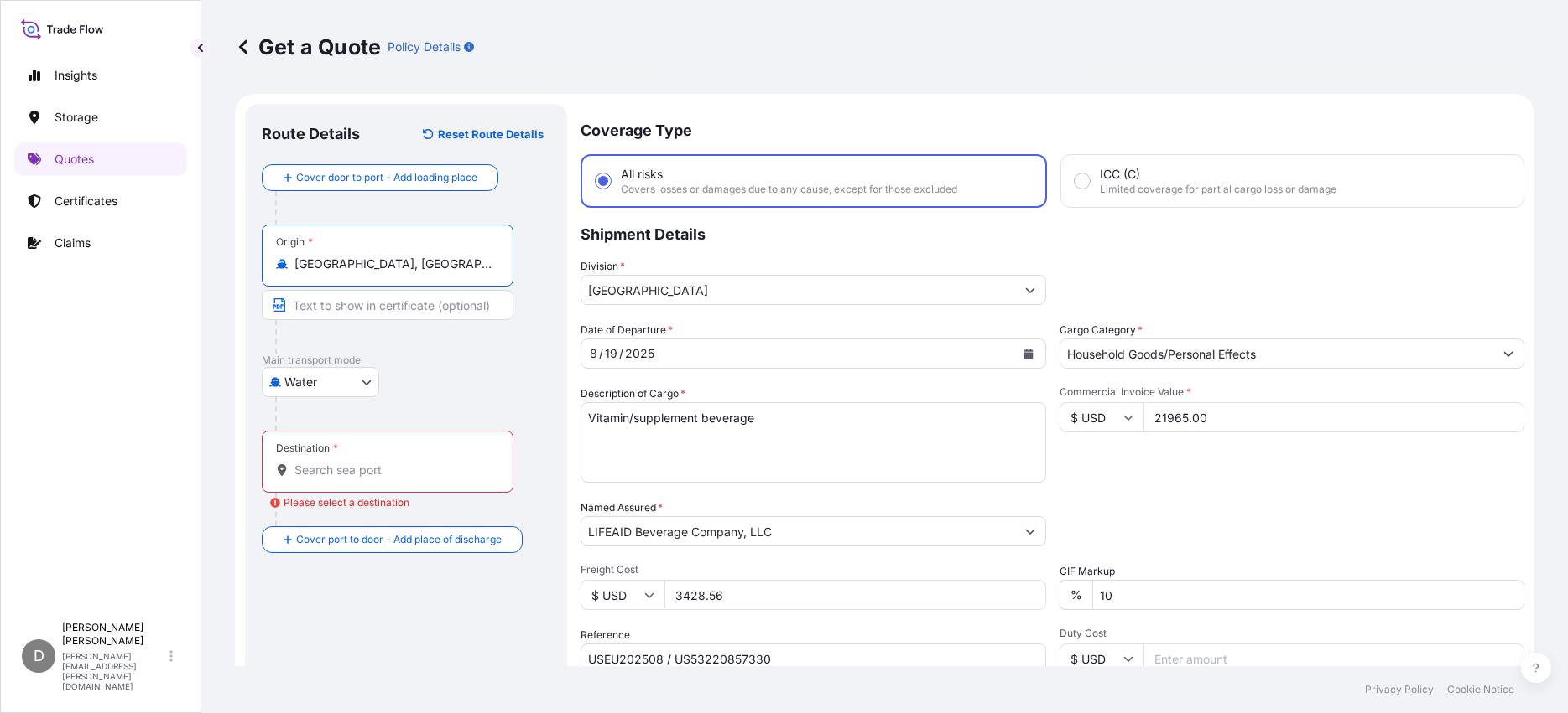
type input "York, PA, USA"
click at [390, 466] on input "Destination * Please select a destination" at bounding box center [393, 470] width 198 height 17
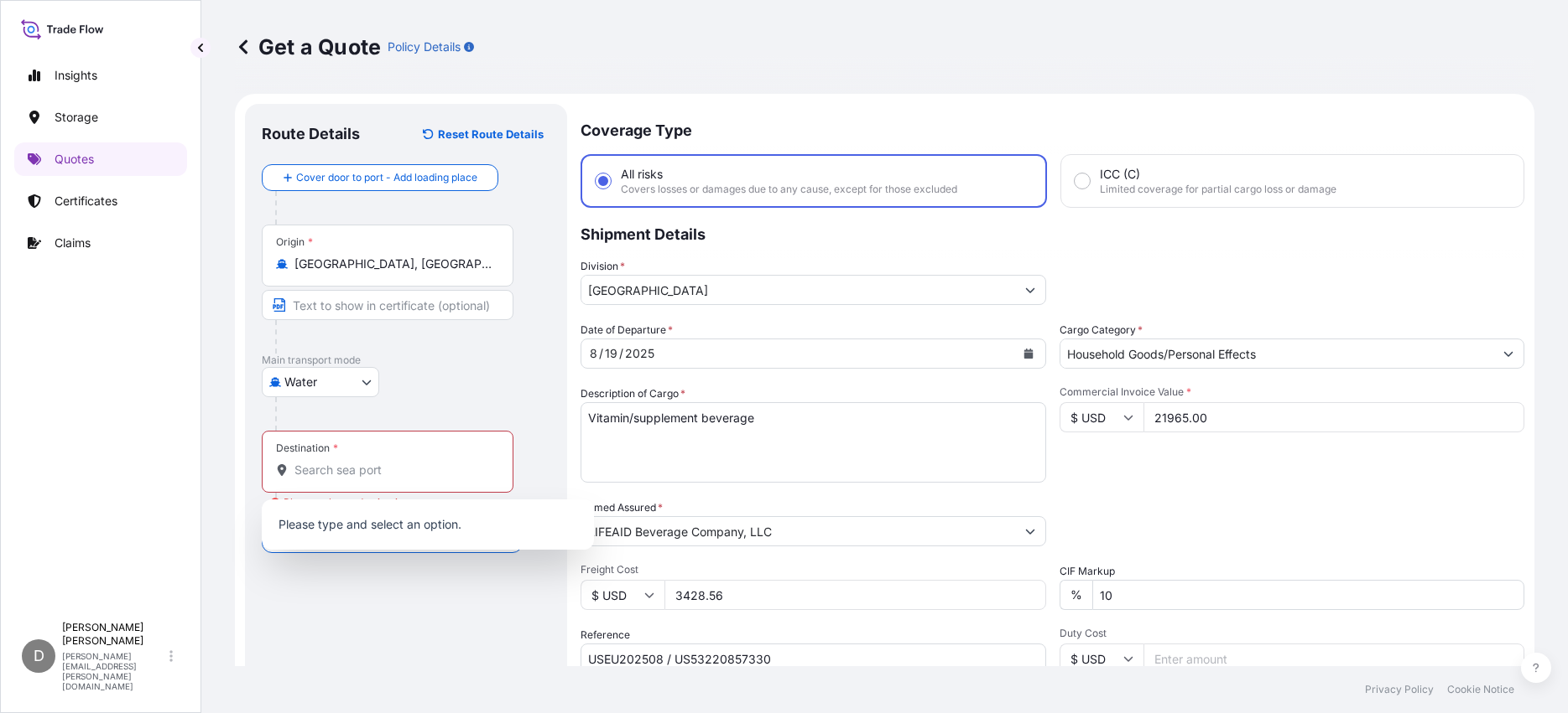
drag, startPoint x: 351, startPoint y: 457, endPoint x: 267, endPoint y: 470, distance: 85.0
click at [351, 461] on div "Destination *" at bounding box center [388, 462] width 251 height 62
click at [351, 462] on input "Destination * Please select a destination" at bounding box center [393, 470] width 198 height 17
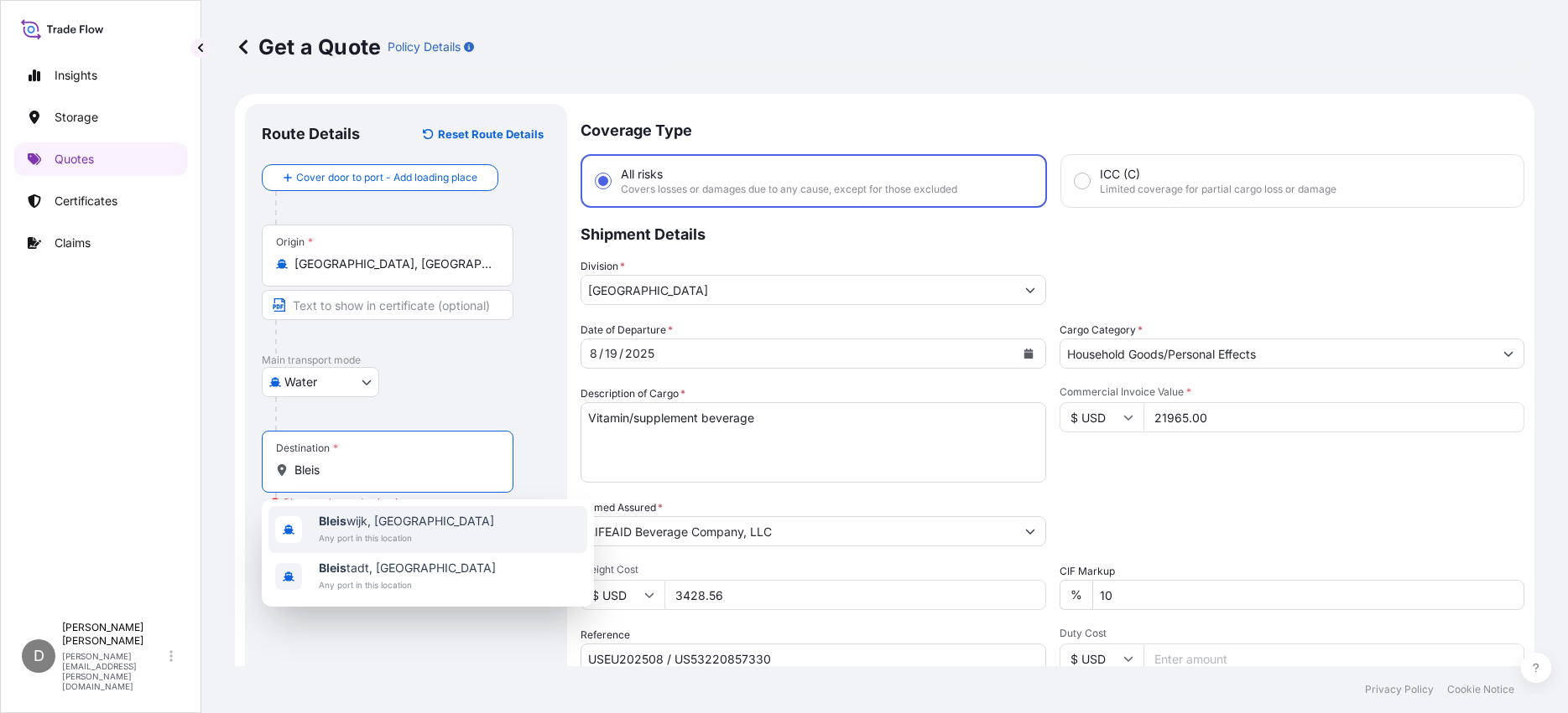
click at [358, 516] on span "Bleis wijk, Netherlands" at bounding box center [406, 521] width 175 height 17
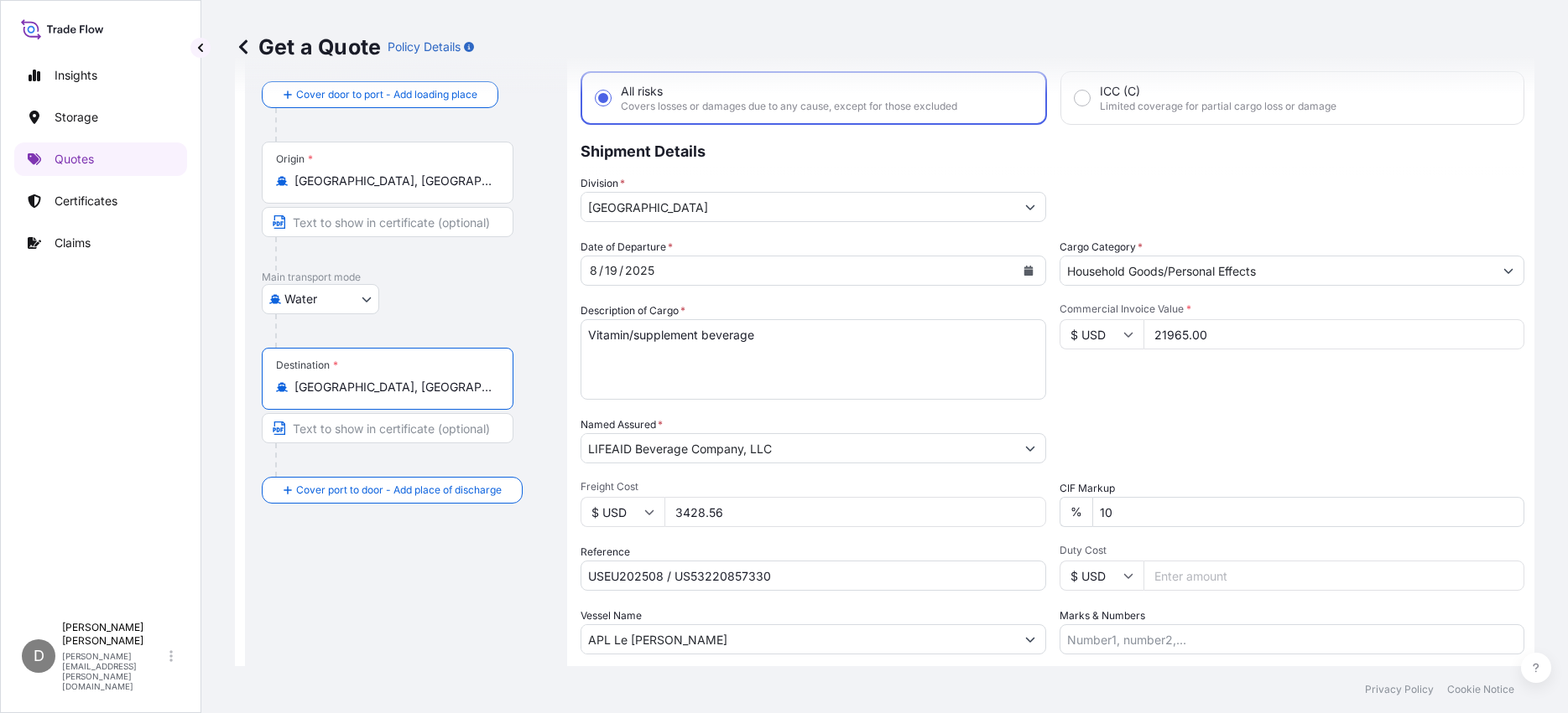
scroll to position [84, 0]
type input "Bleiswijk, Netherlands"
click at [447, 434] on input "Text to appear on certificate" at bounding box center [388, 427] width 251 height 30
click at [368, 621] on div "Route Details Reset Route Details Cover door to port - Add loading place Place …" at bounding box center [405, 399] width 288 height 725
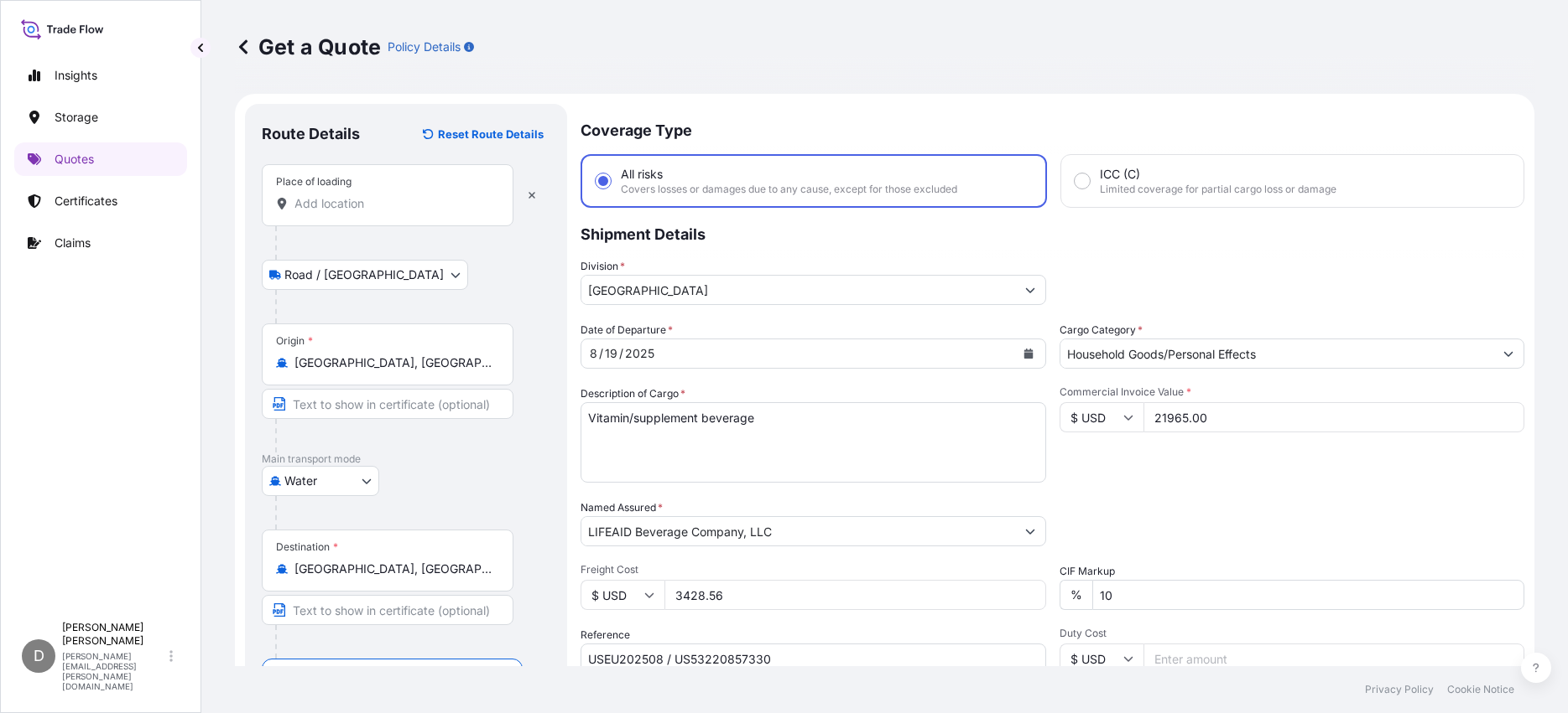
click at [374, 212] on div "Place of loading" at bounding box center [388, 195] width 251 height 62
click at [374, 212] on input "Place of loading" at bounding box center [393, 203] width 198 height 17
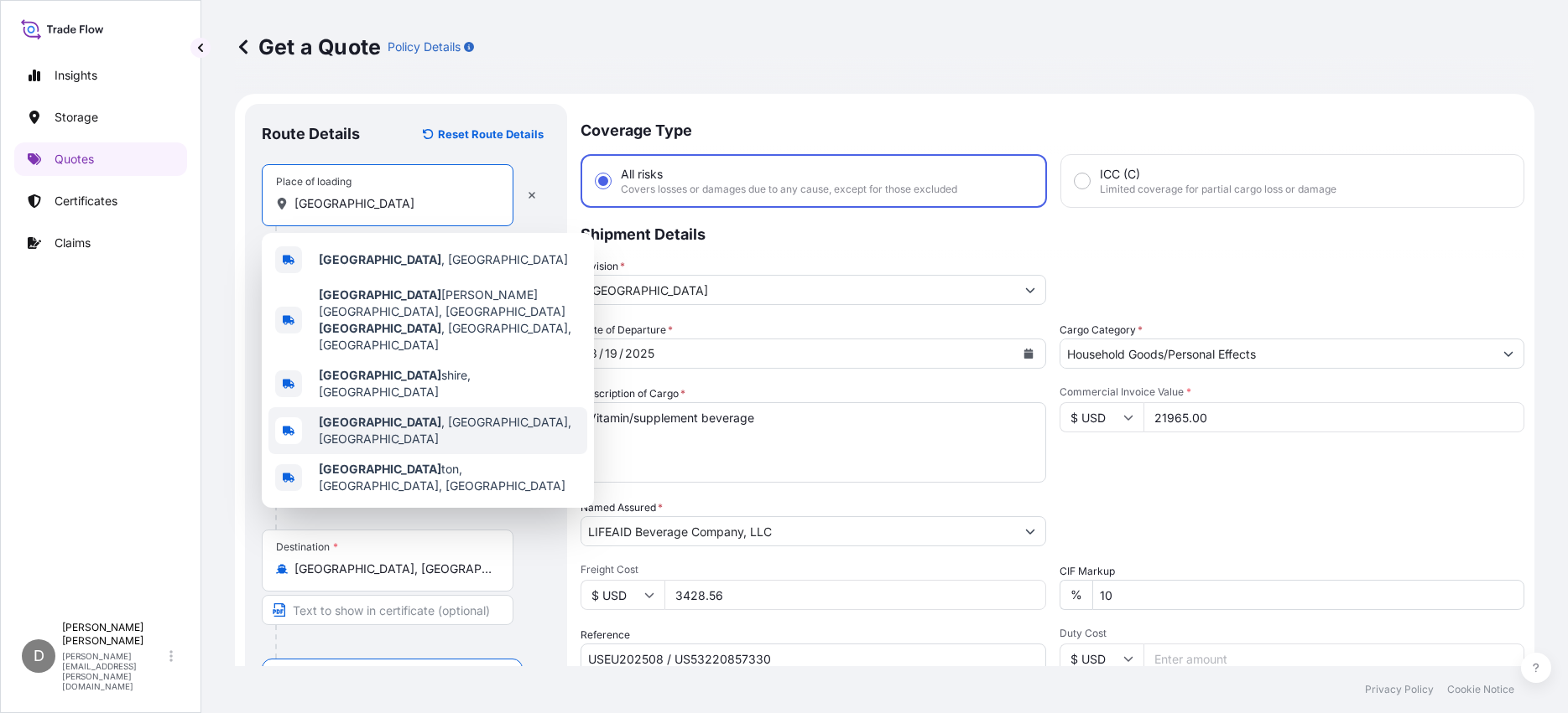
click at [391, 414] on span "York , PA, USA" at bounding box center [450, 430] width 262 height 33
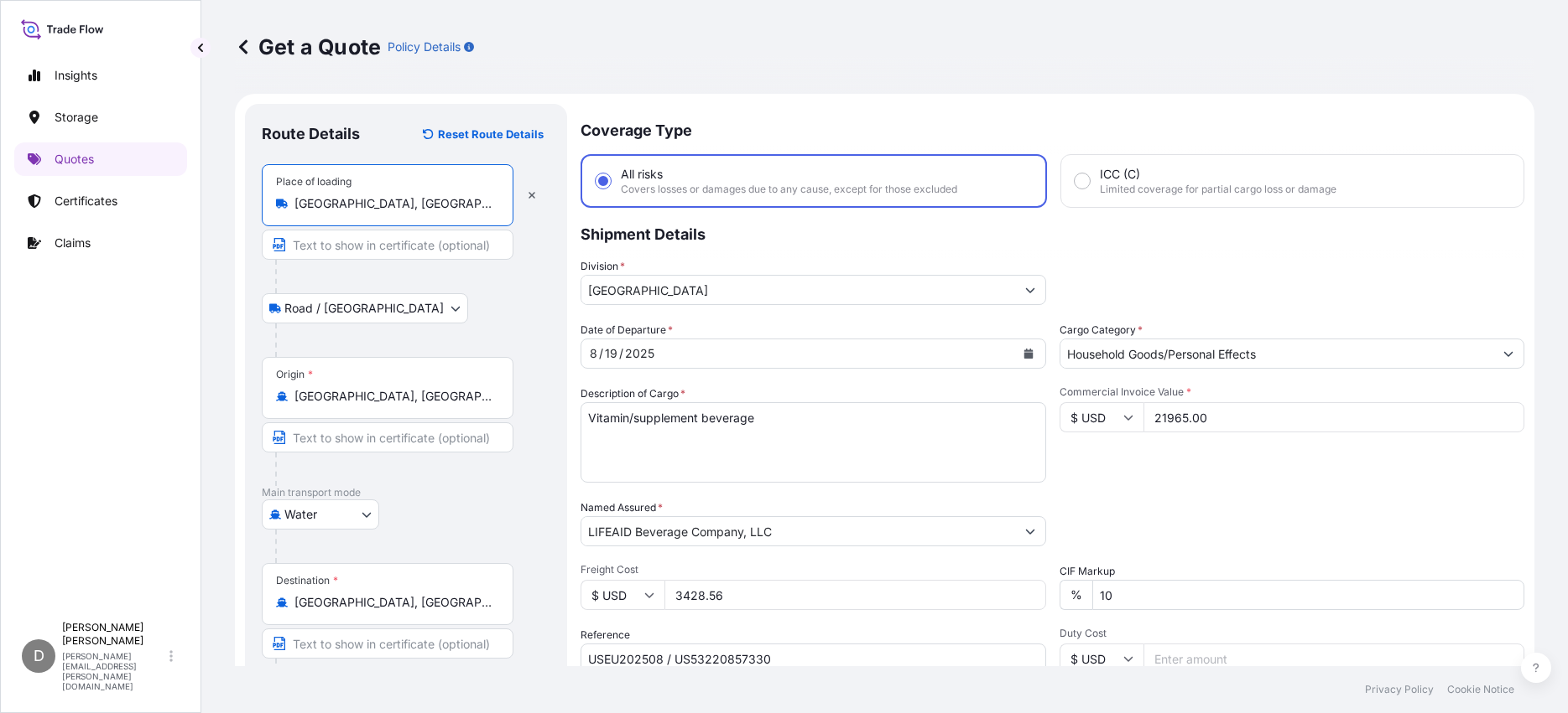
type input "York, PA, USA"
click at [411, 400] on input "York, PA, USA" at bounding box center [393, 397] width 198 height 17
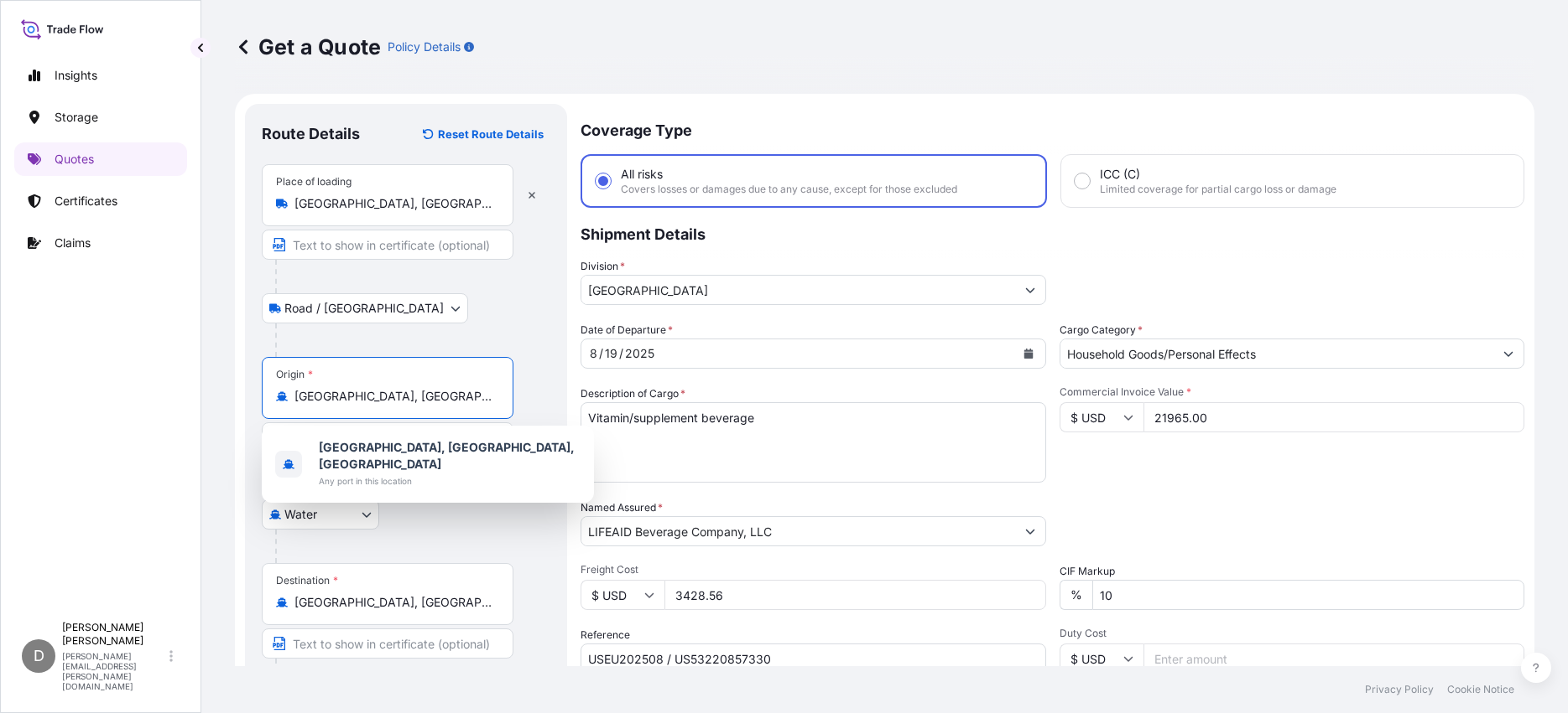
drag, startPoint x: 411, startPoint y: 401, endPoint x: 285, endPoint y: 403, distance: 126.0
click at [285, 403] on div "York, PA, USA" at bounding box center [388, 397] width 223 height 17
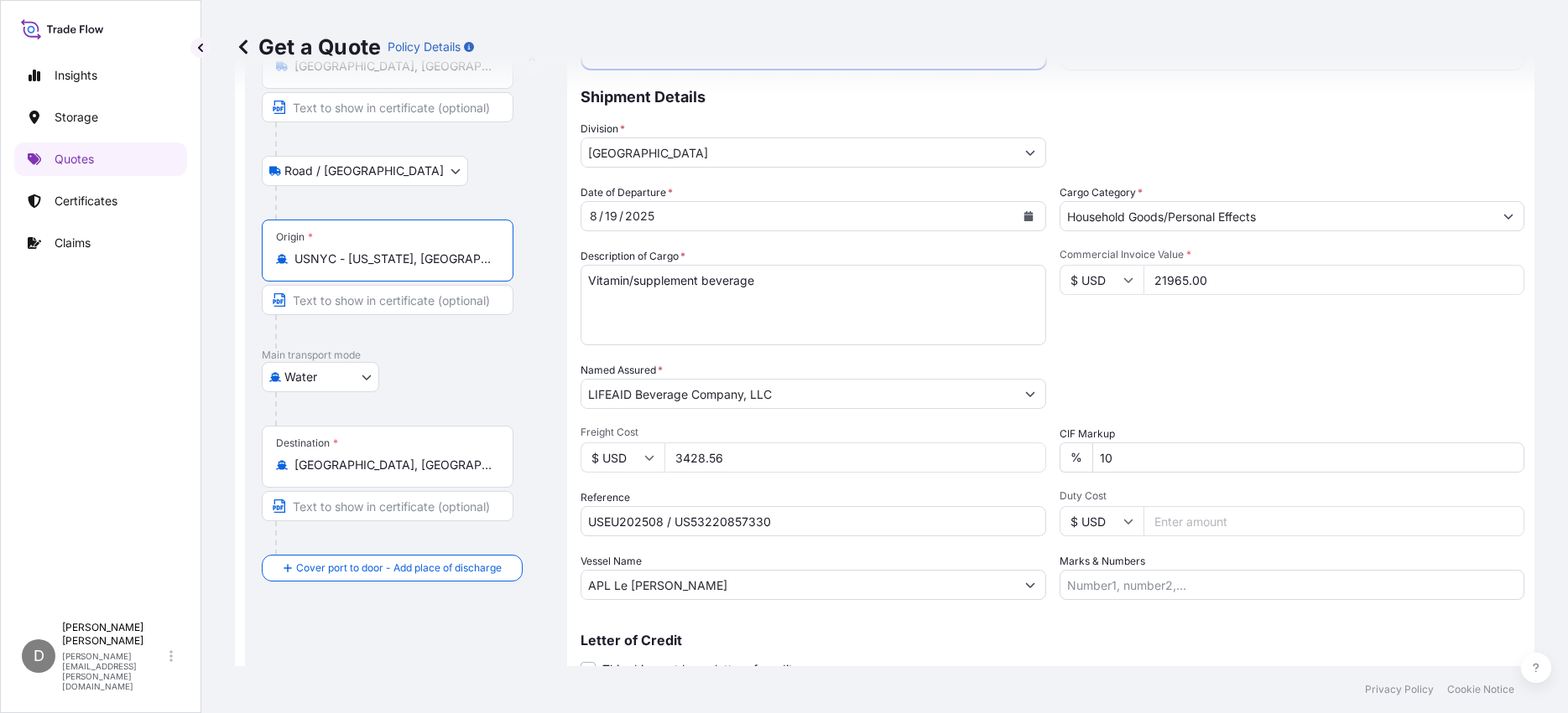
scroll to position [168, 0]
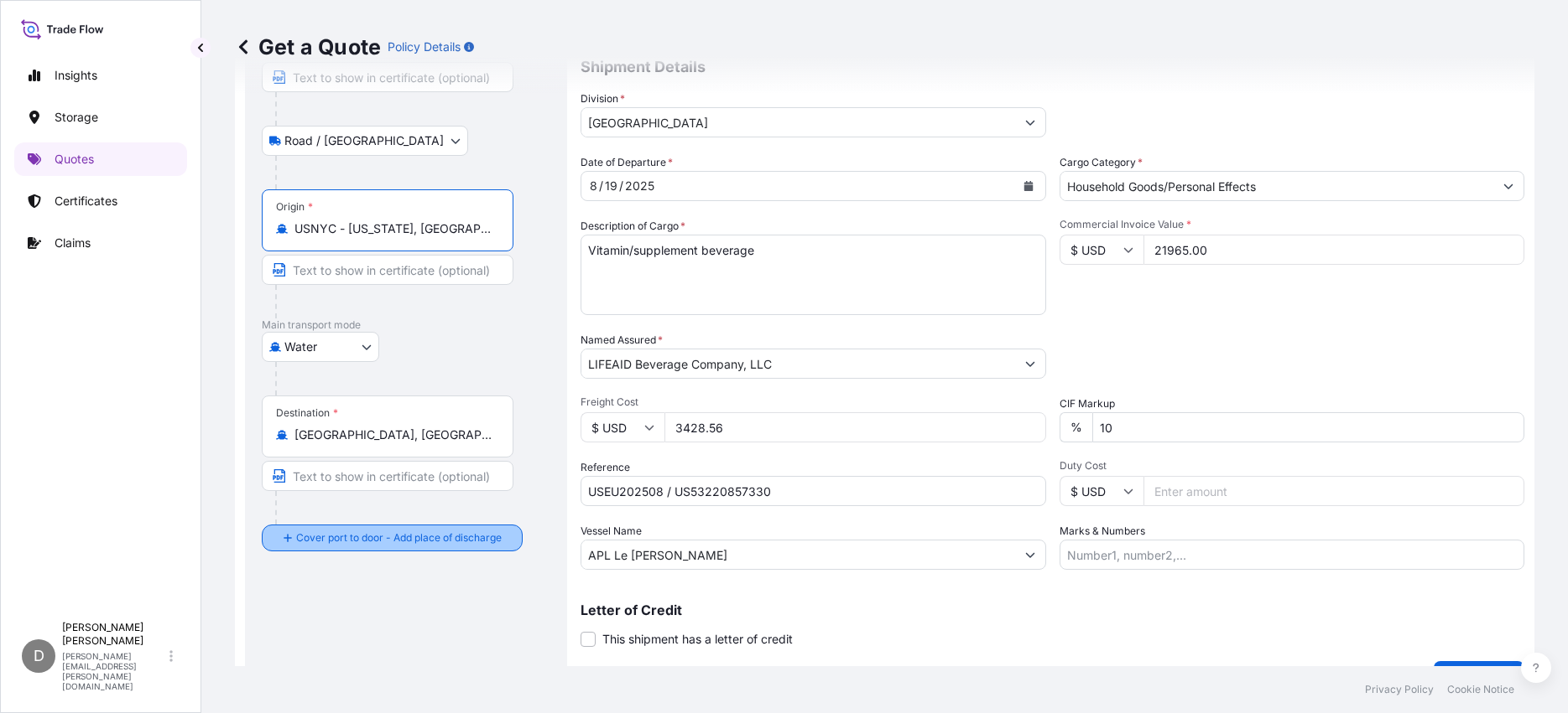
type input "USNYC - New York, United States"
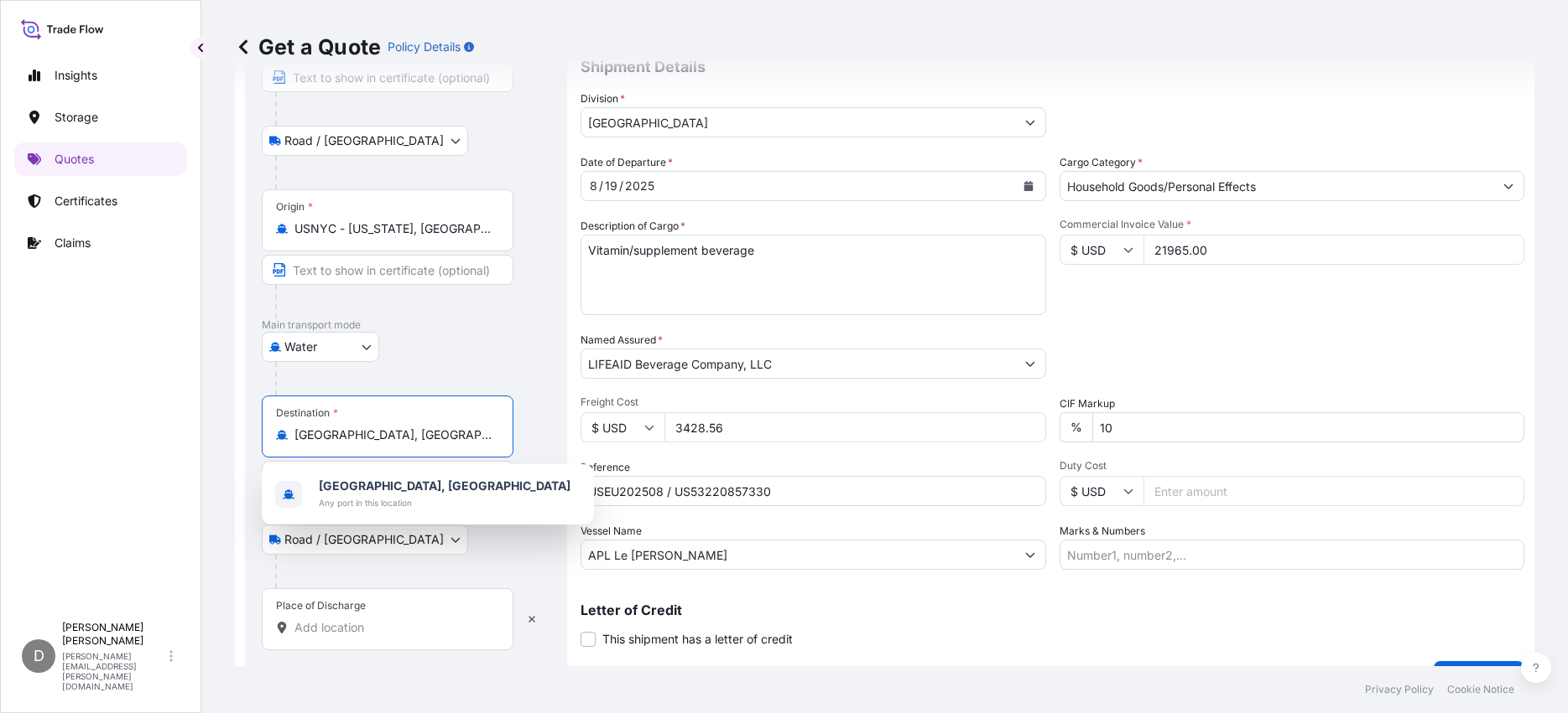
click at [430, 436] on input "Bleiswijk, Netherlands" at bounding box center [393, 435] width 198 height 17
click at [370, 638] on div "Place of Discharge" at bounding box center [388, 619] width 251 height 62
click at [370, 636] on input "Place of Discharge" at bounding box center [393, 628] width 198 height 17
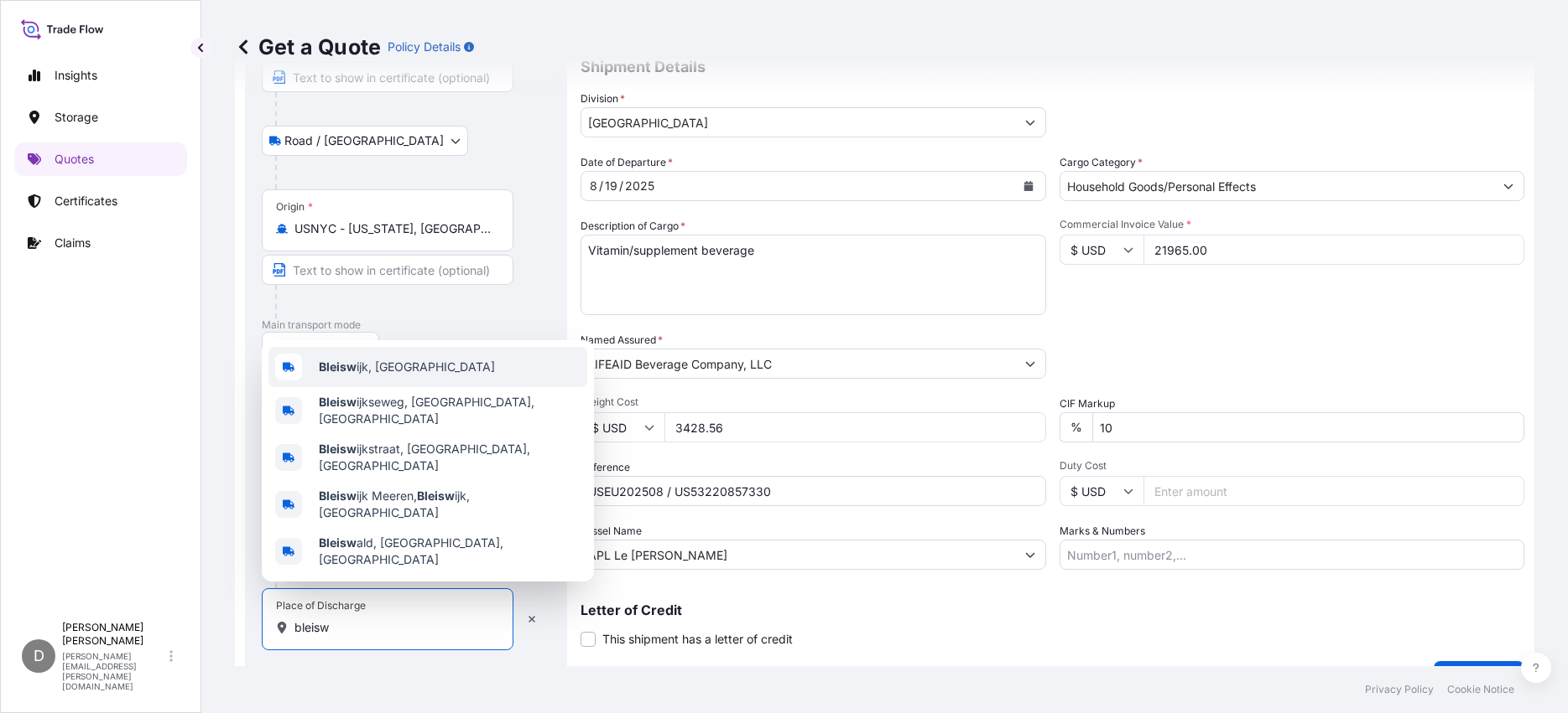
click at [383, 375] on span "Bleisw ijk, Netherlands" at bounding box center [407, 368] width 176 height 17
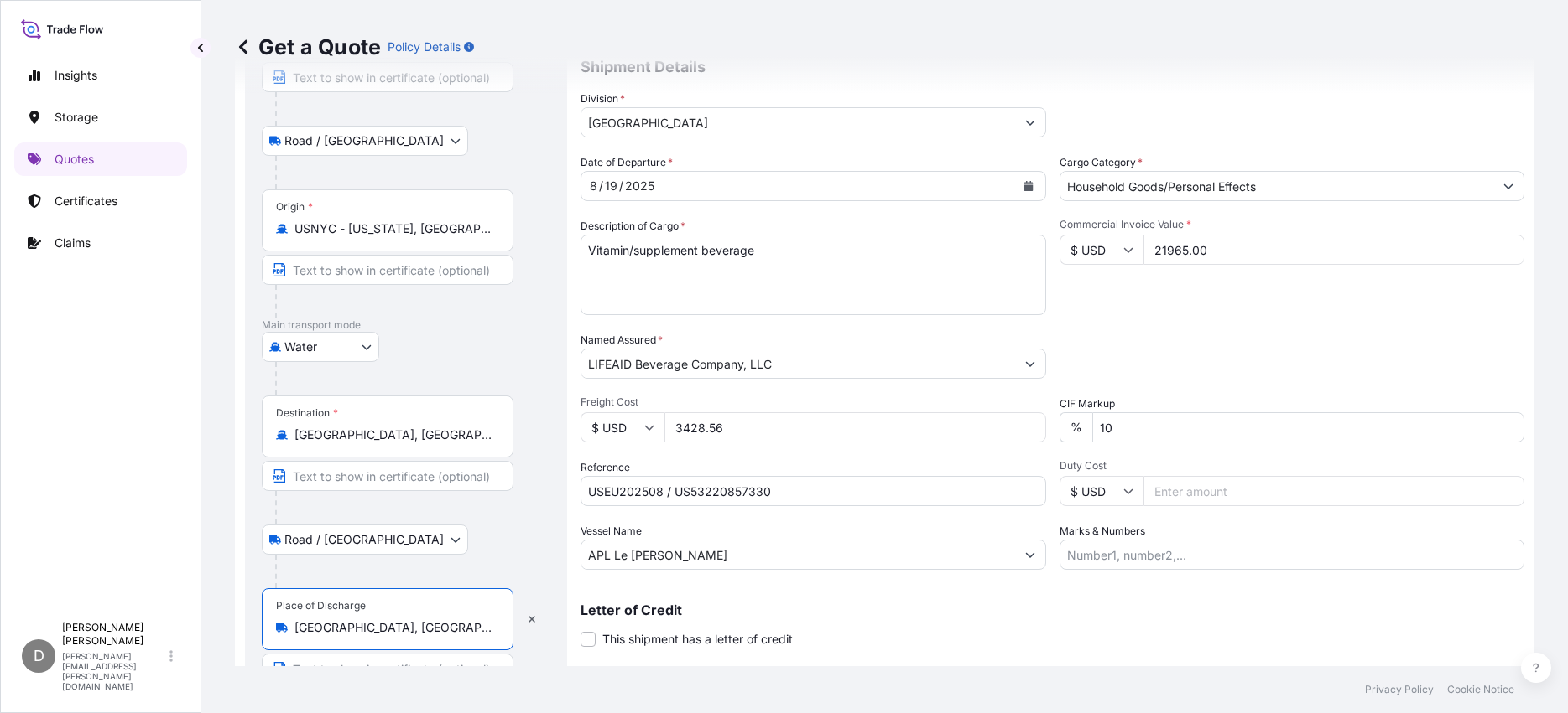
type input "Bleiswijk, Netherlands"
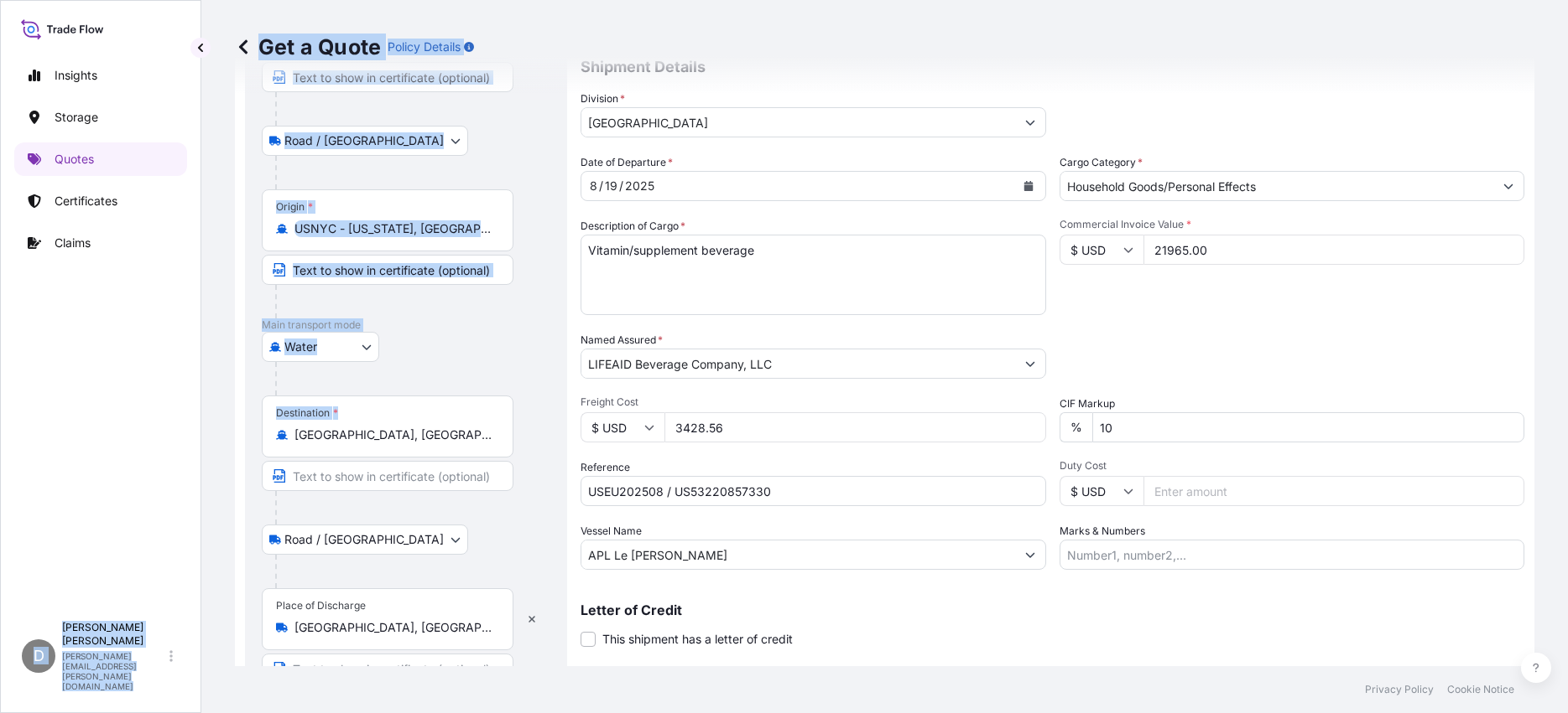
drag, startPoint x: 438, startPoint y: 444, endPoint x: 197, endPoint y: 411, distance: 243.2
click at [197, 411] on div "Insights Storage Quotes Certificates Claims D Deanna Dysart deanna.dysart@bdpin…" at bounding box center [784, 356] width 1568 height 713
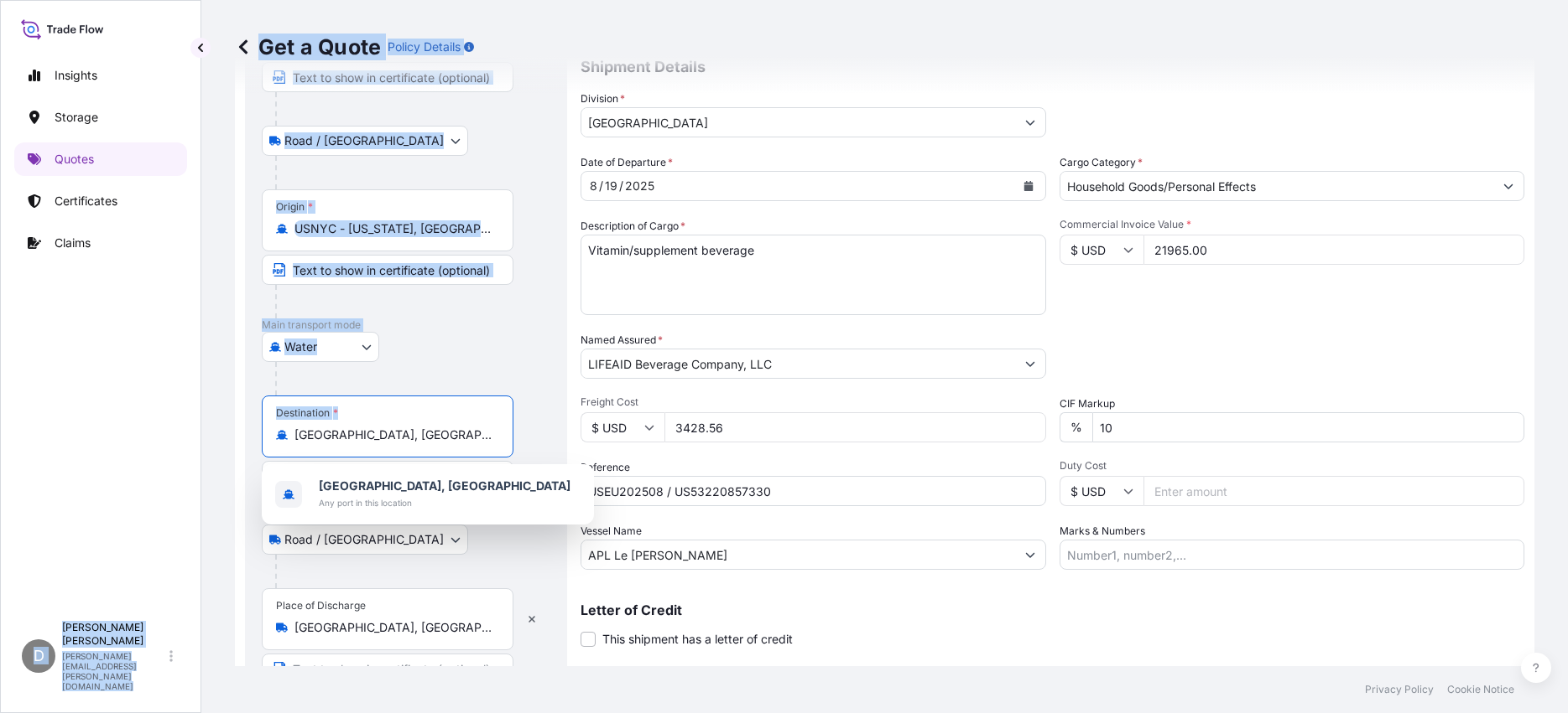
click at [441, 442] on input "Bleiswijk, Netherlands" at bounding box center [393, 435] width 198 height 17
click at [371, 544] on body "1 option available. Insights Storage Quotes Certificates Claims D Deanna Dysart…" at bounding box center [784, 356] width 1568 height 713
click at [412, 433] on input "Bleiswijk, Netherlands" at bounding box center [393, 435] width 198 height 17
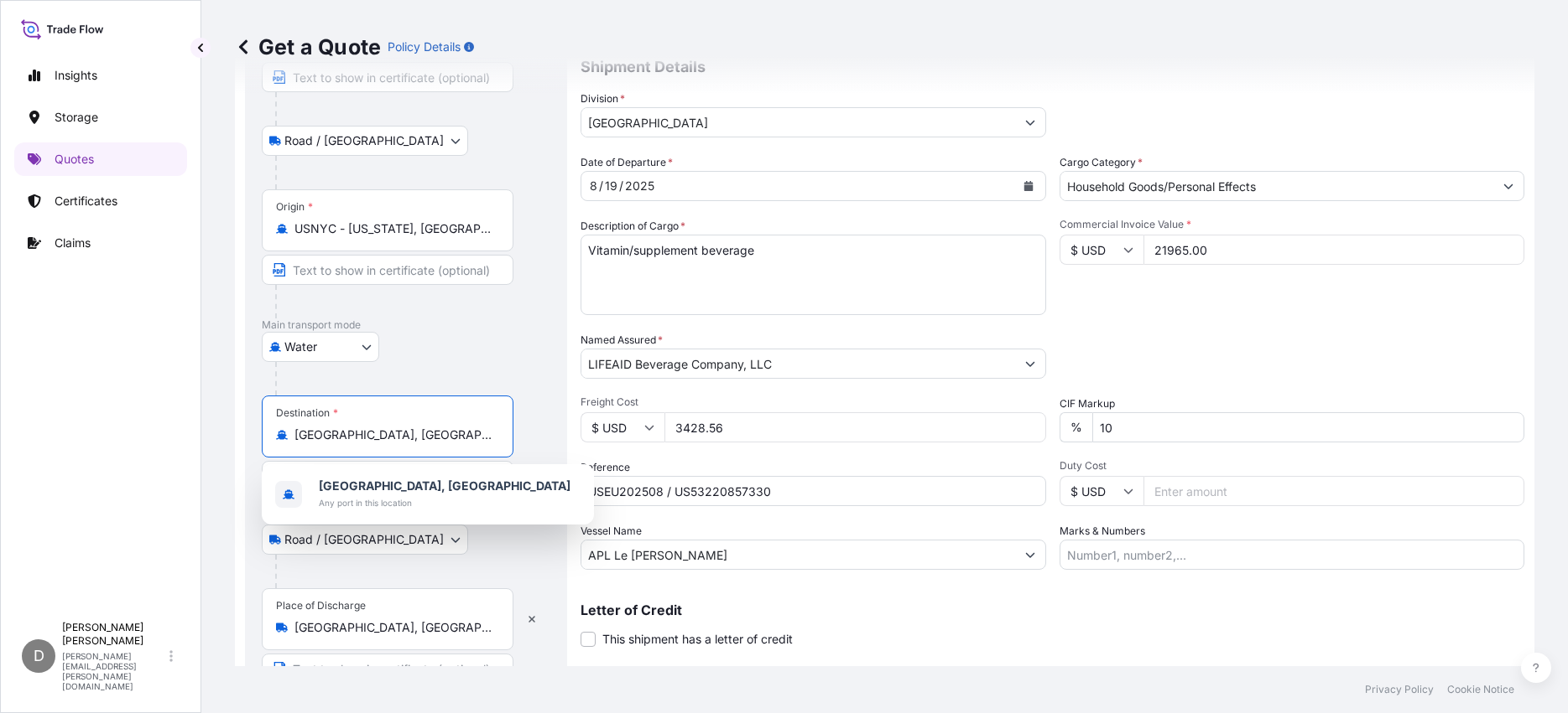
drag, startPoint x: 423, startPoint y: 433, endPoint x: 273, endPoint y: 411, distance: 151.6
click at [274, 412] on div "Destination * Bleiswijk, Netherlands" at bounding box center [388, 427] width 251 height 62
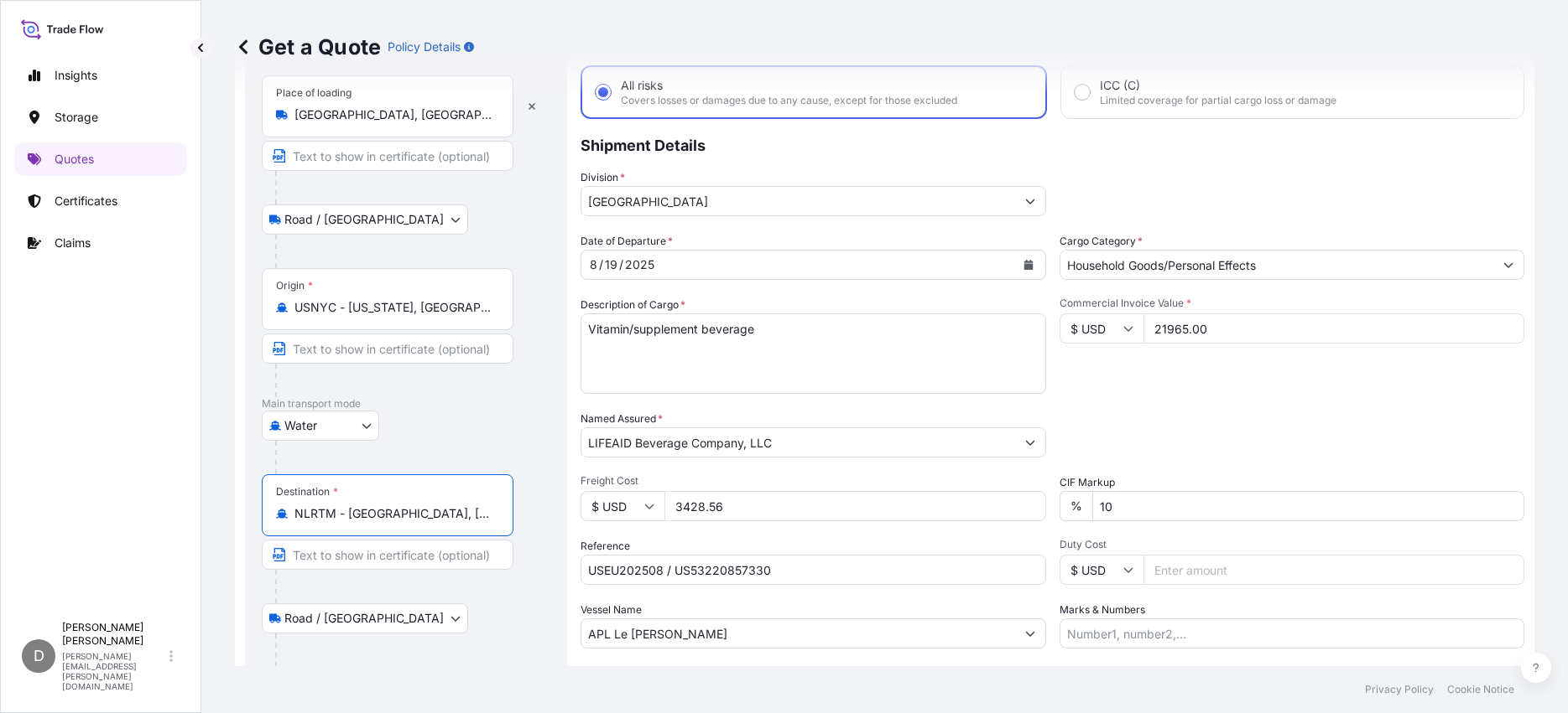
scroll to position [212, 0]
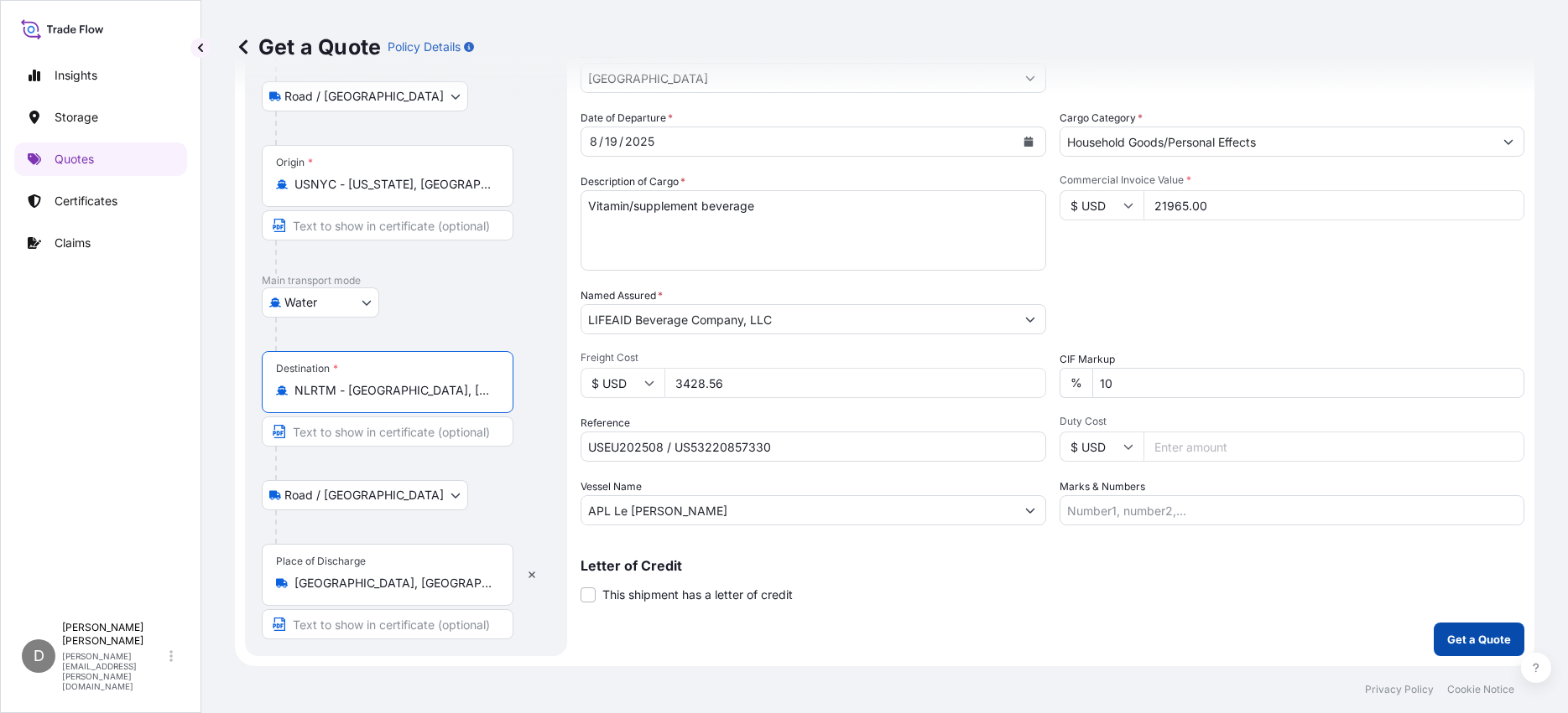
type input "NLRTM - Rotterdam, Netherlands"
click at [1467, 640] on p "Get a Quote" at bounding box center [1479, 639] width 64 height 17
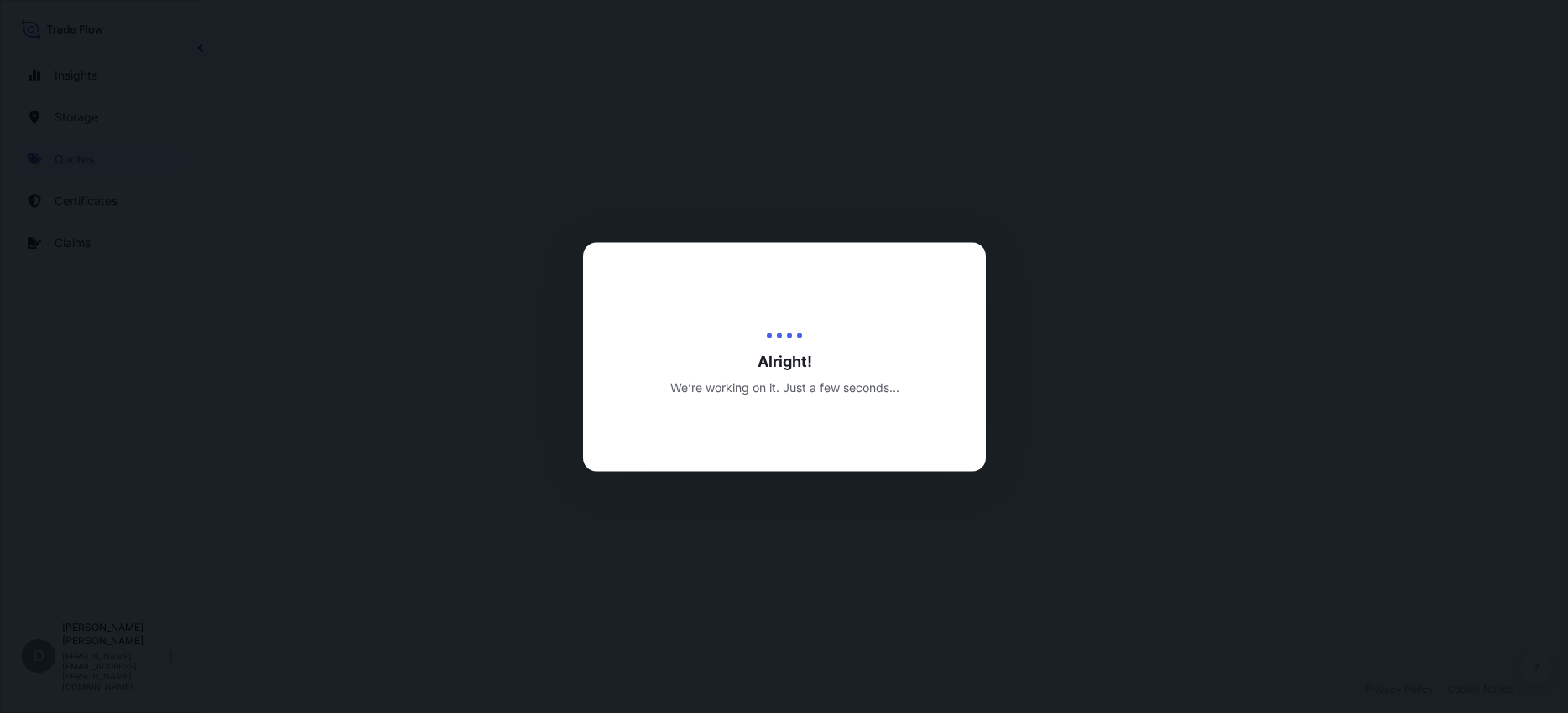
select select "Road / Inland"
select select "Water"
select select "Road / Inland"
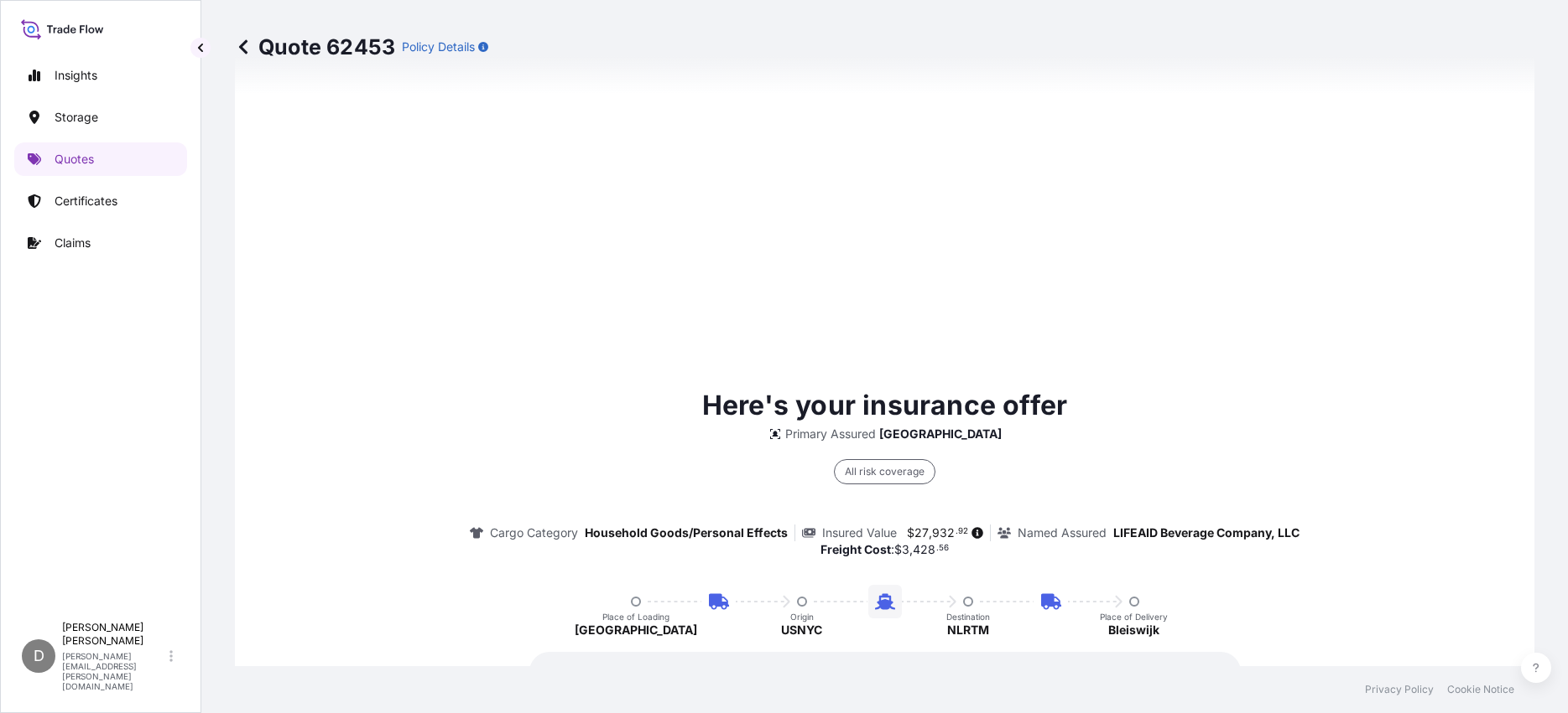
scroll to position [799, 0]
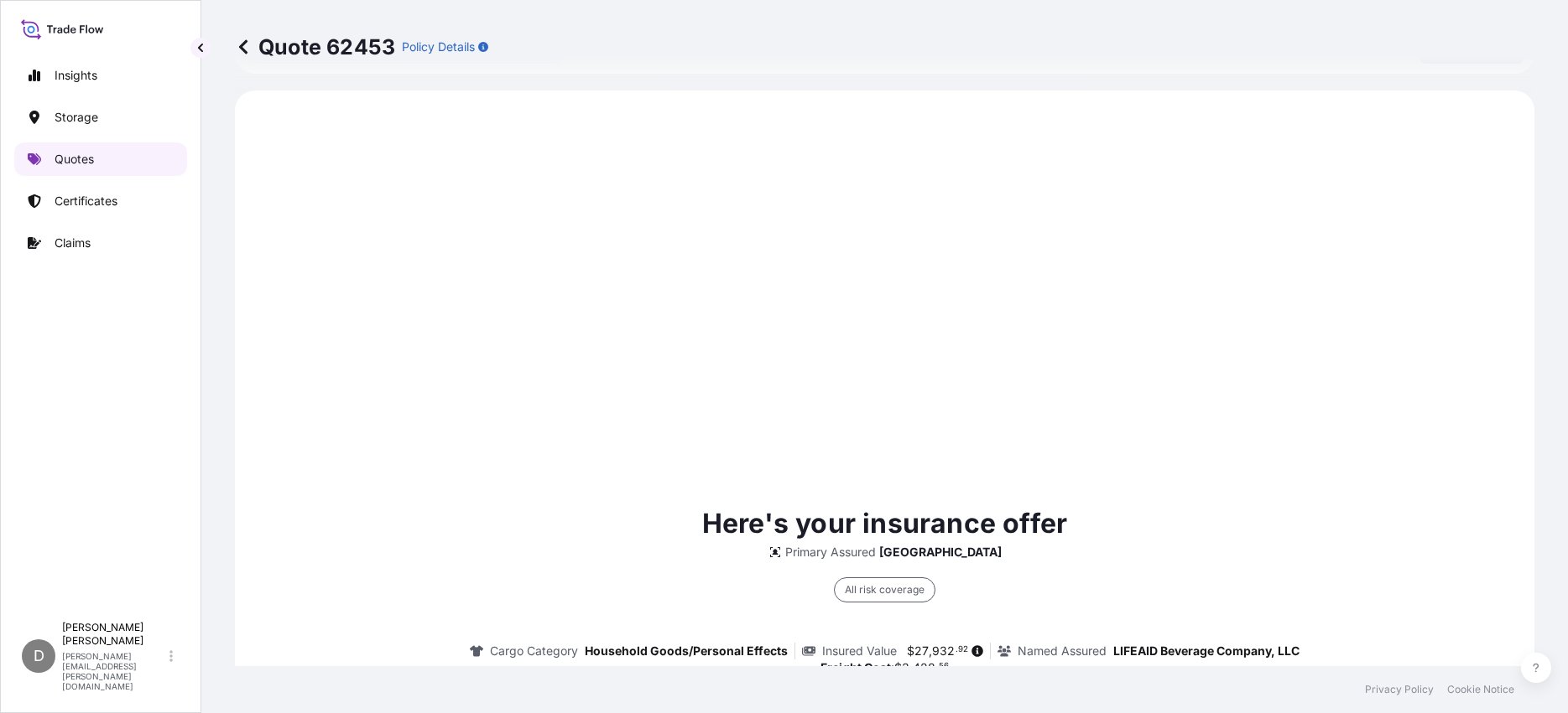
click at [79, 164] on p "Quotes" at bounding box center [74, 160] width 39 height 17
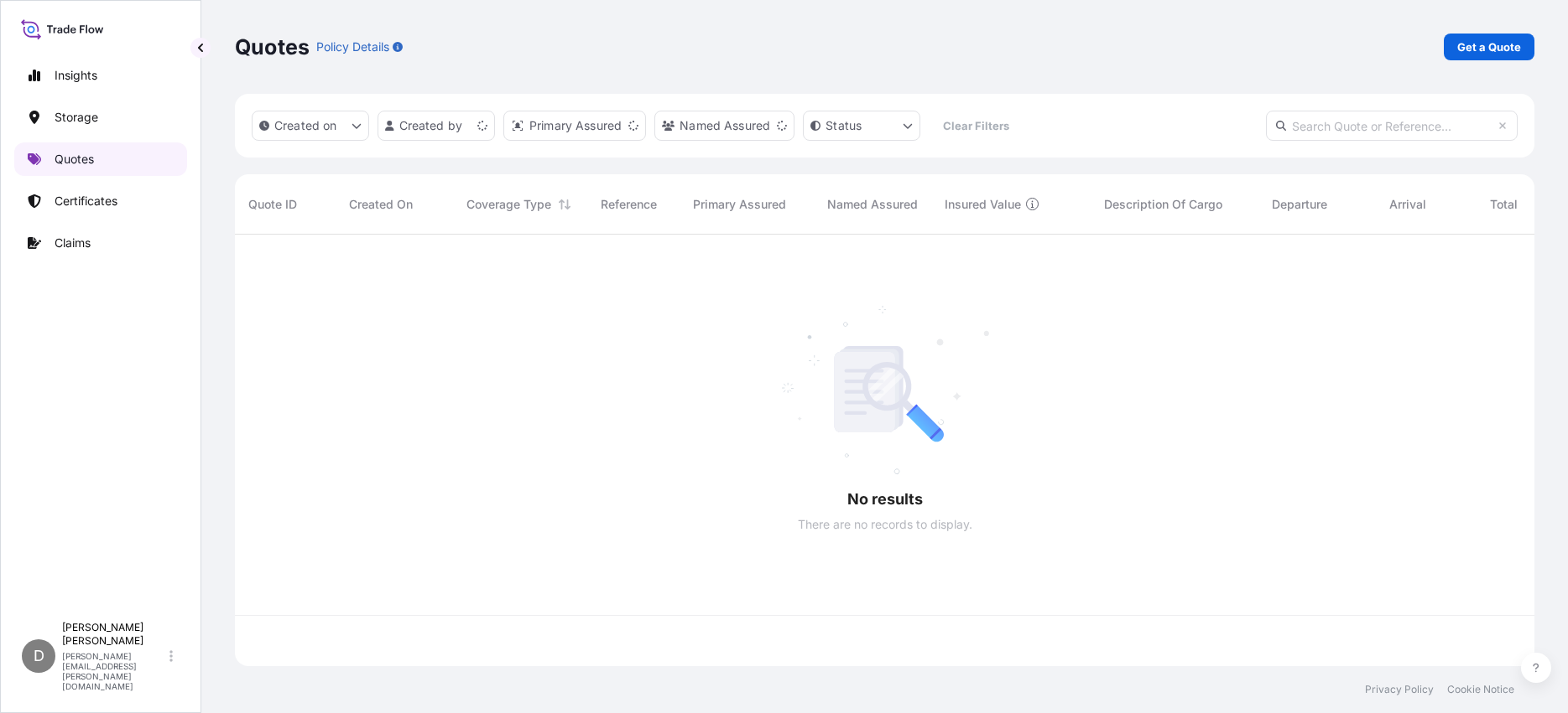
scroll to position [428, 1287]
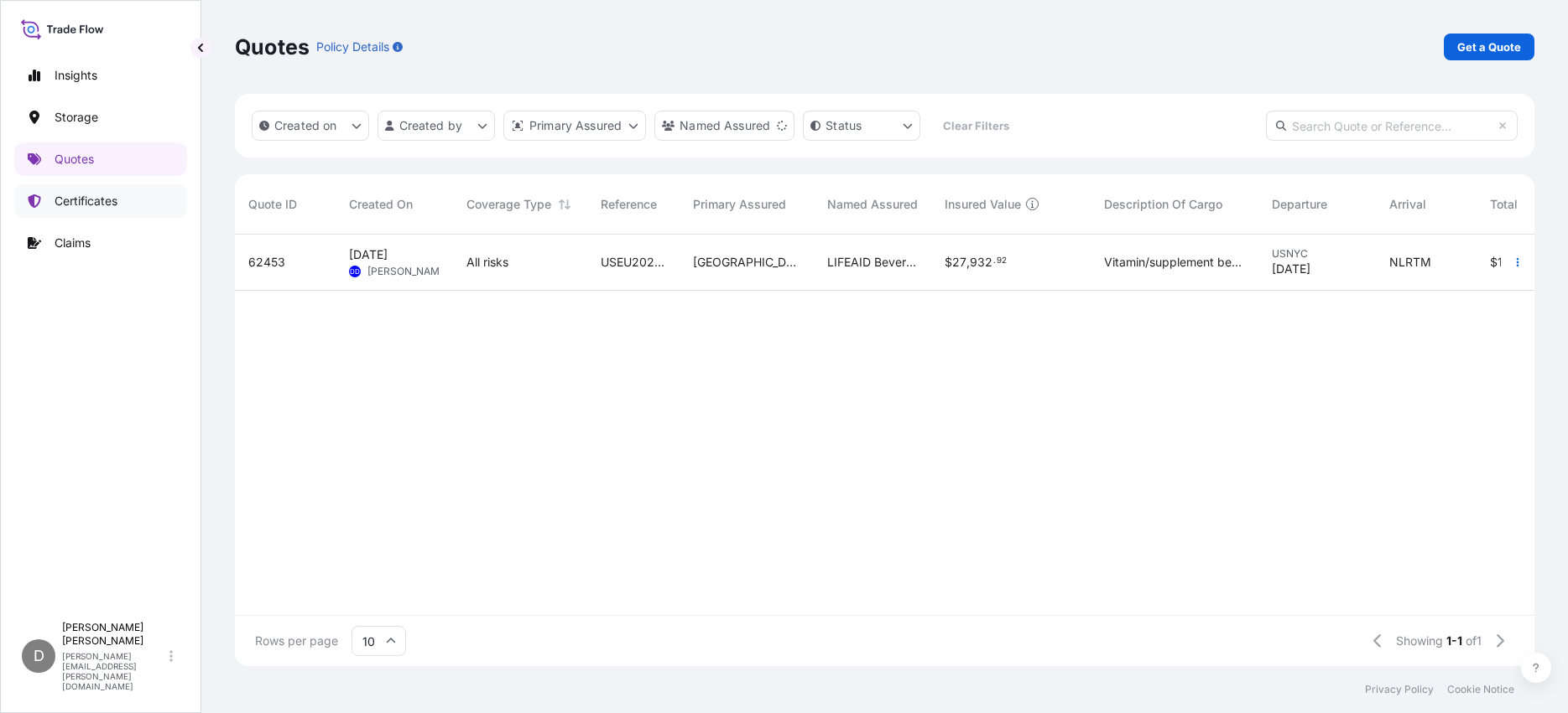
click at [97, 205] on p "Certificates" at bounding box center [86, 202] width 63 height 17
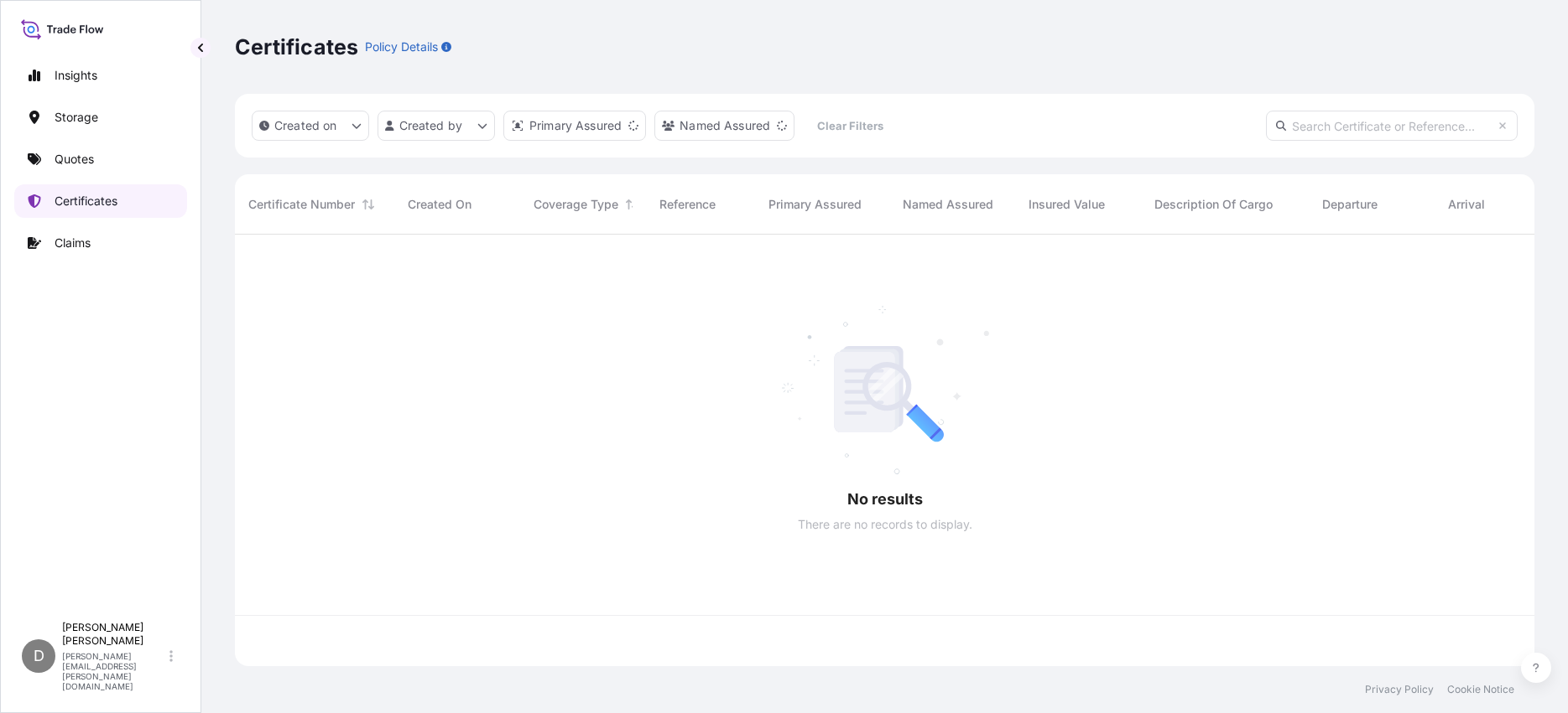
scroll to position [428, 1287]
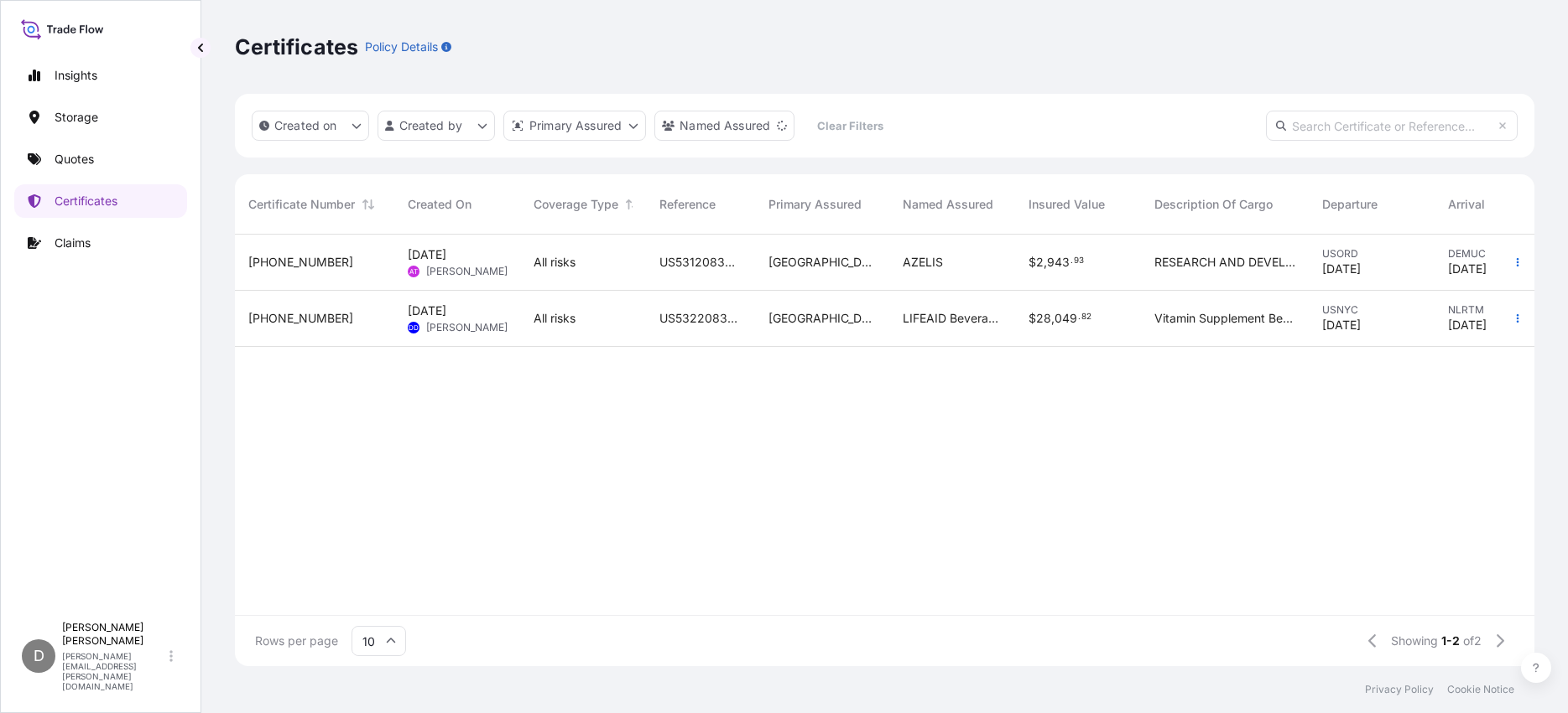
click at [445, 316] on span "Jul 30, 2025" at bounding box center [427, 311] width 38 height 17
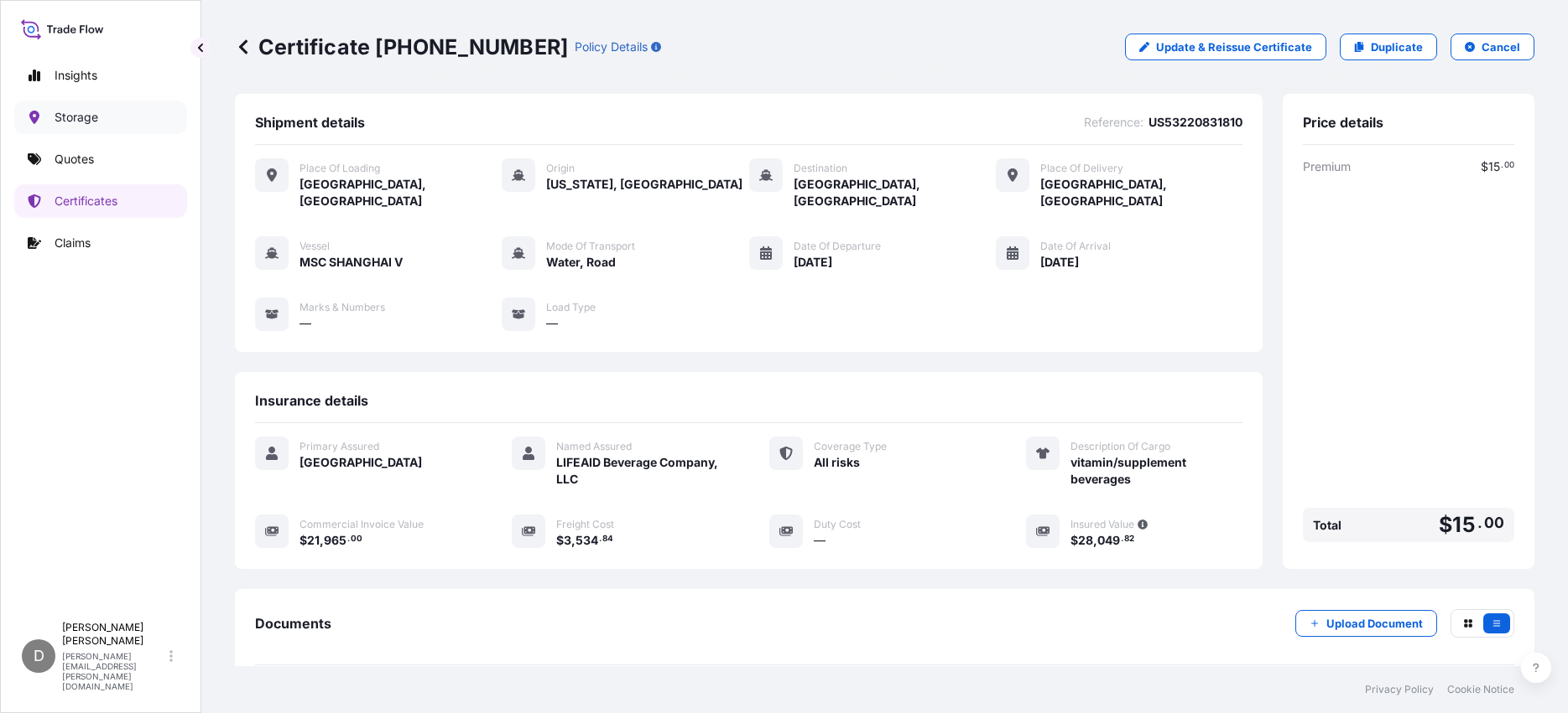
click at [75, 121] on p "Storage" at bounding box center [76, 117] width 44 height 17
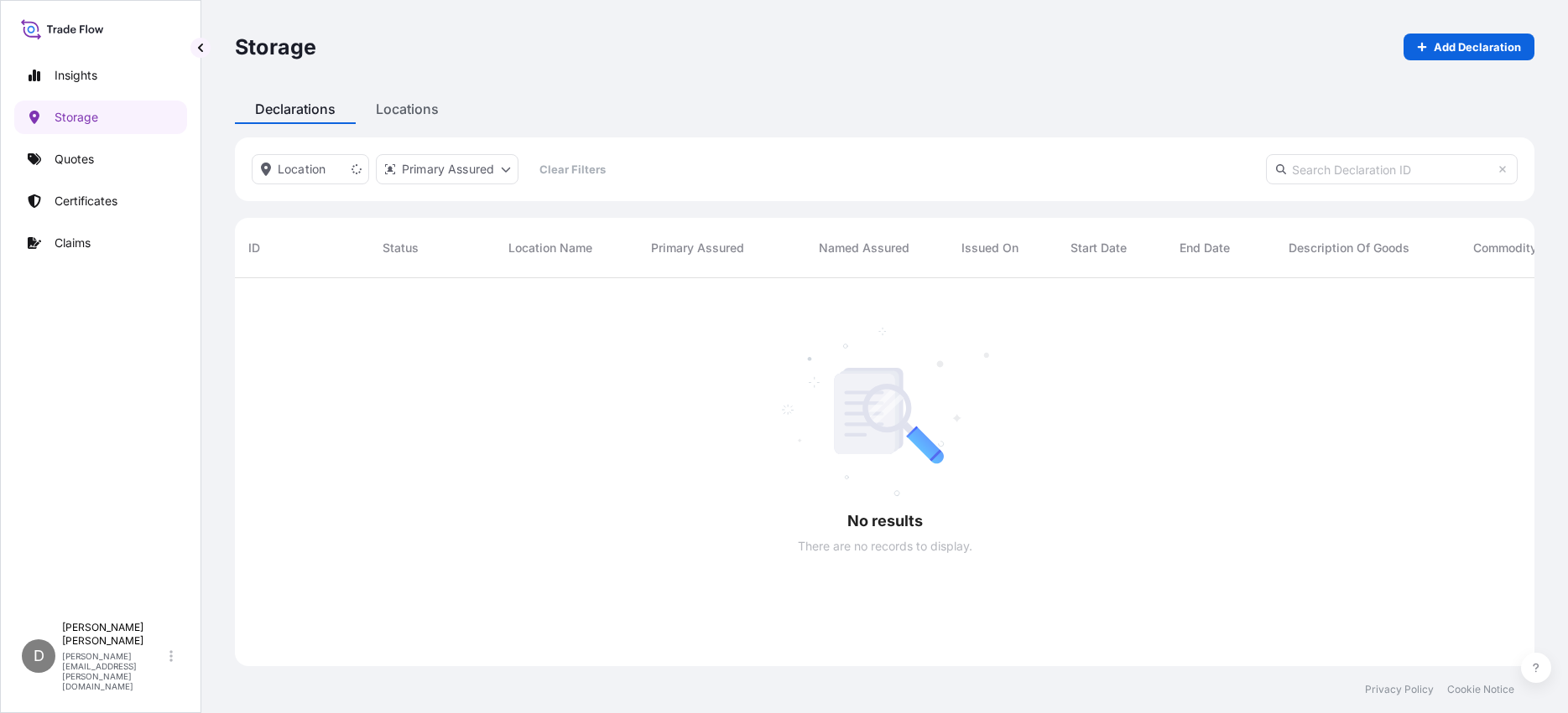
scroll to position [436, 1287]
